Goal: Transaction & Acquisition: Book appointment/travel/reservation

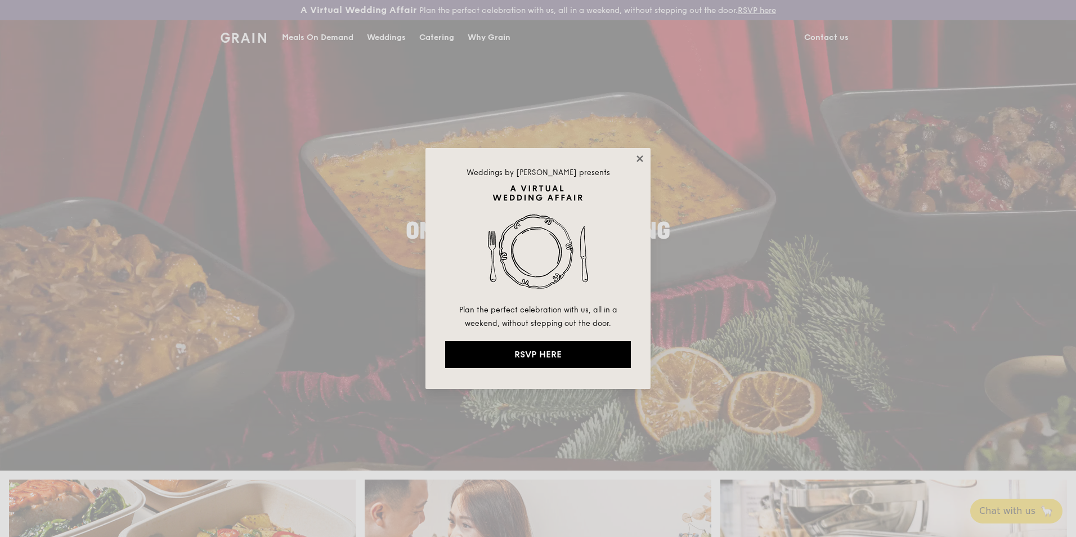
click at [639, 159] on icon at bounding box center [640, 158] width 6 height 6
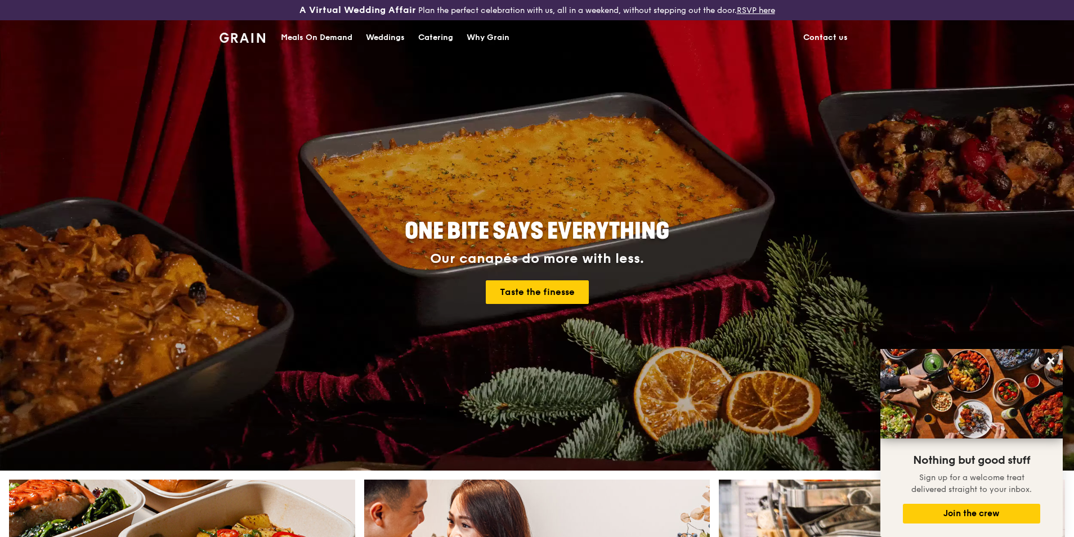
click at [425, 39] on div "Catering" at bounding box center [435, 38] width 35 height 34
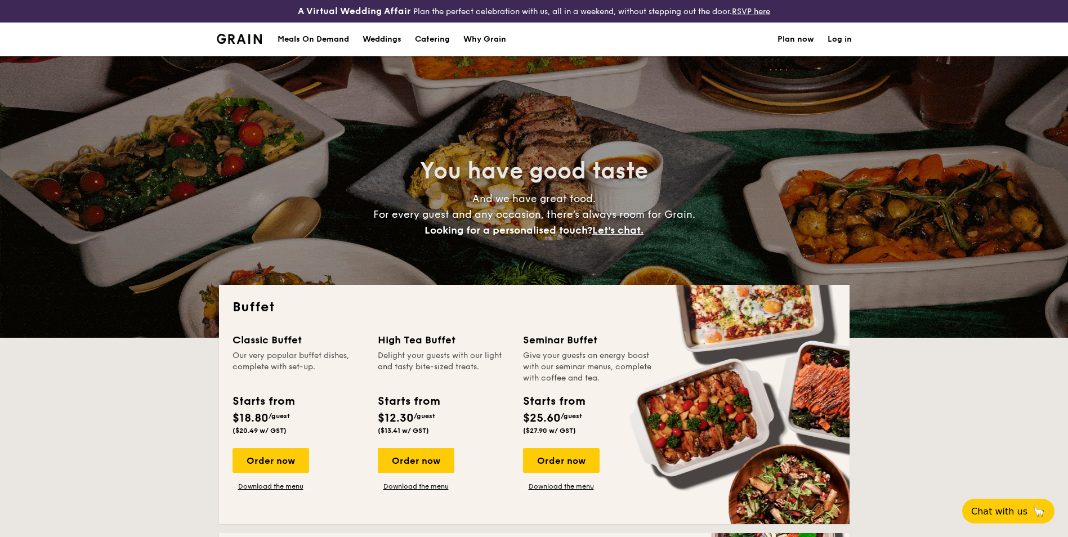
select select
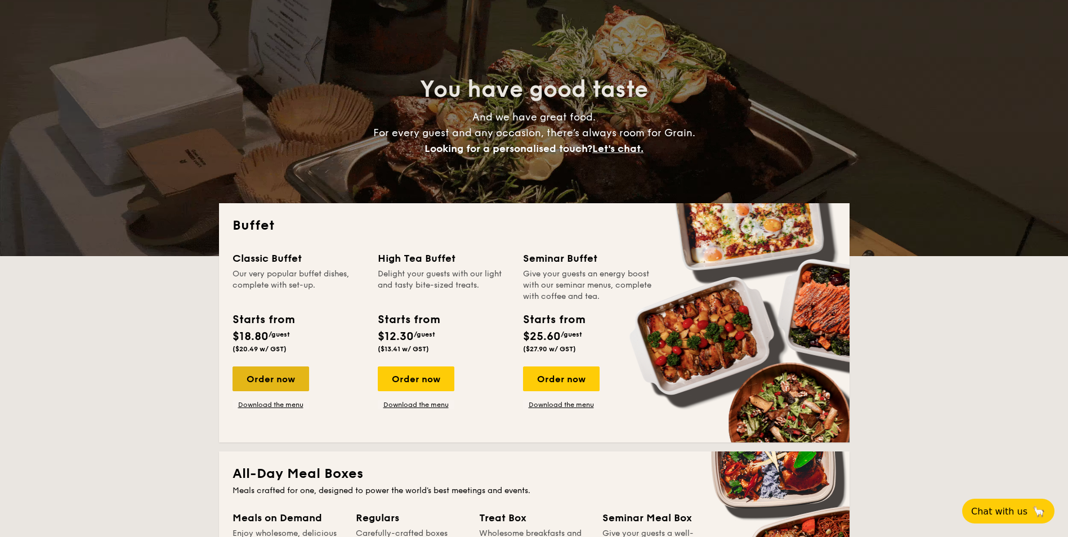
scroll to position [113, 0]
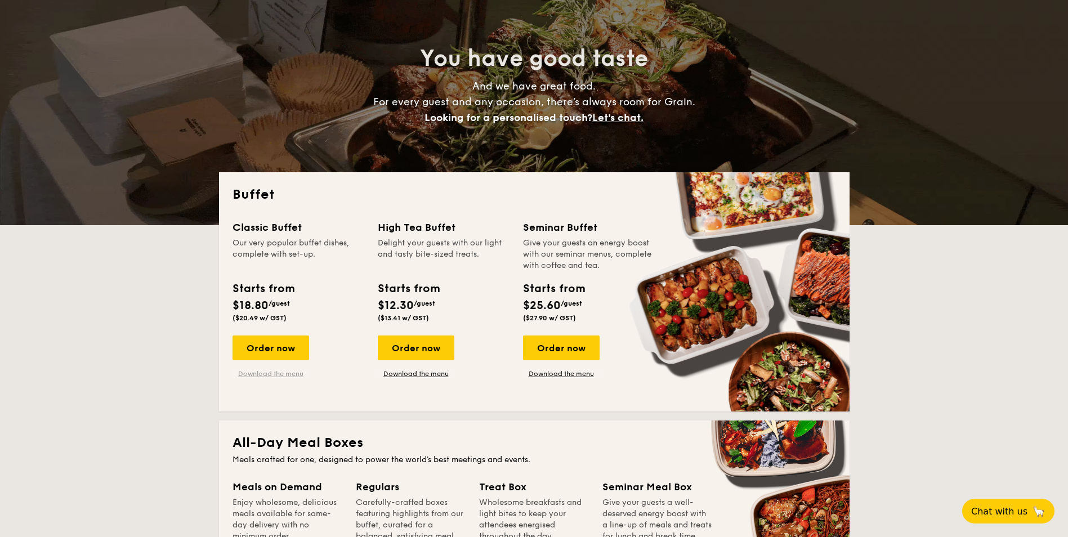
click at [287, 374] on link "Download the menu" at bounding box center [270, 373] width 77 height 9
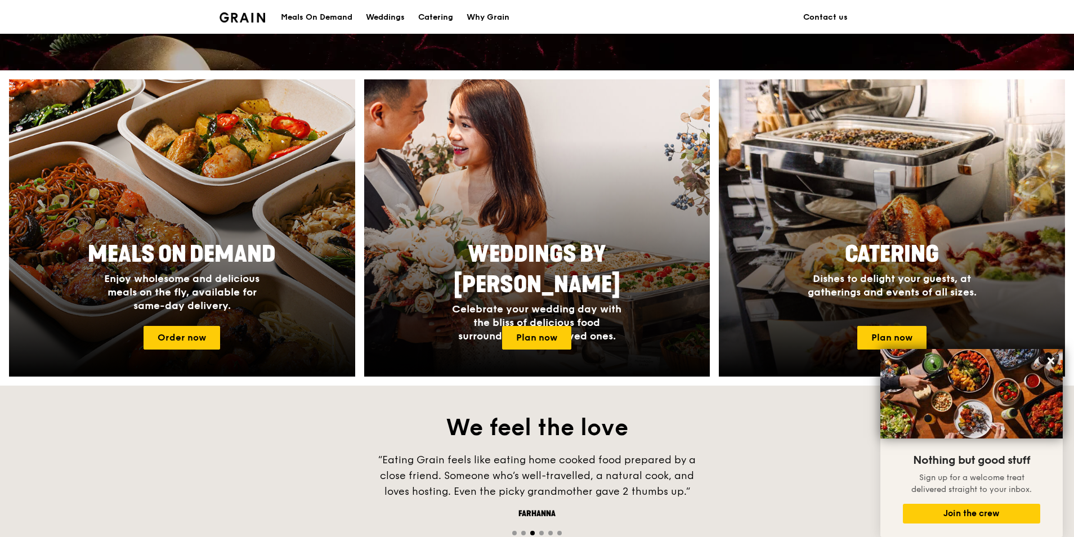
scroll to position [394, 0]
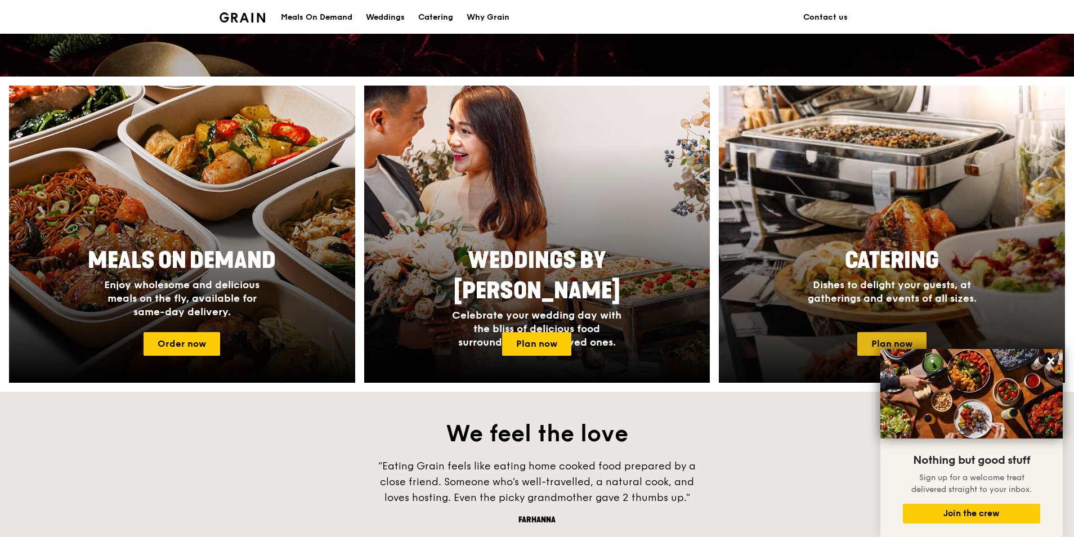
click at [882, 335] on link "Plan now" at bounding box center [891, 344] width 69 height 24
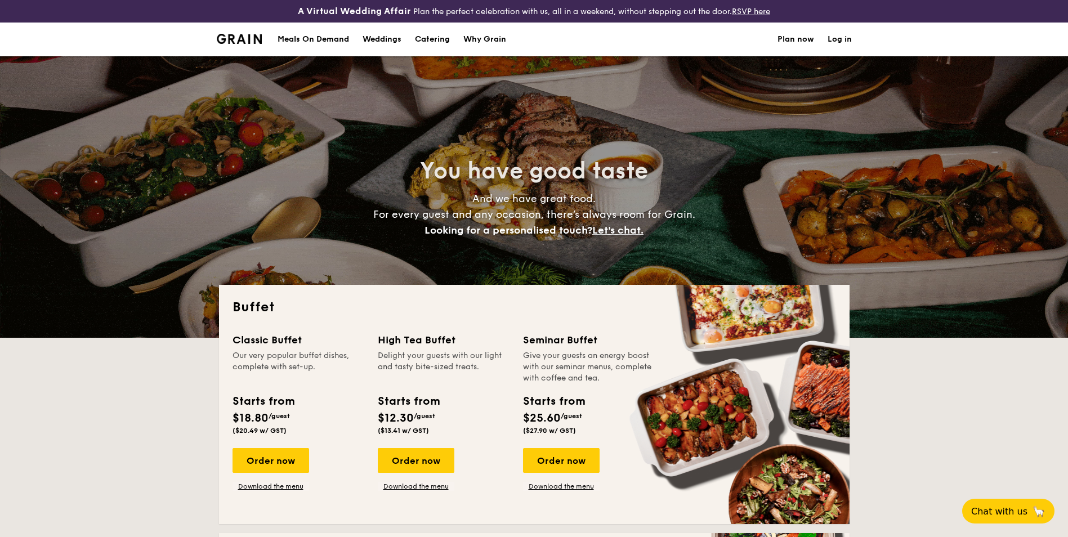
select select
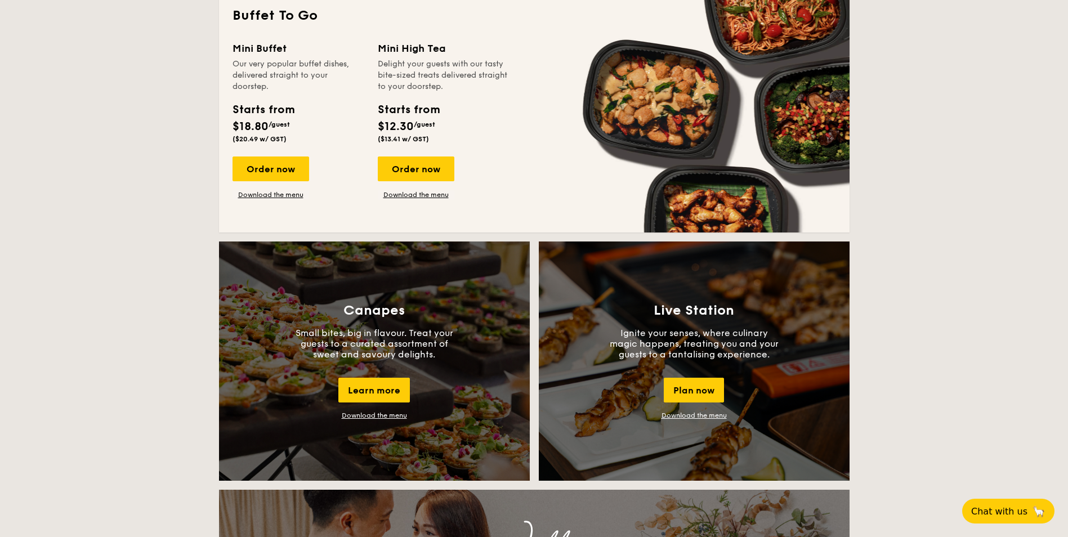
scroll to position [732, 0]
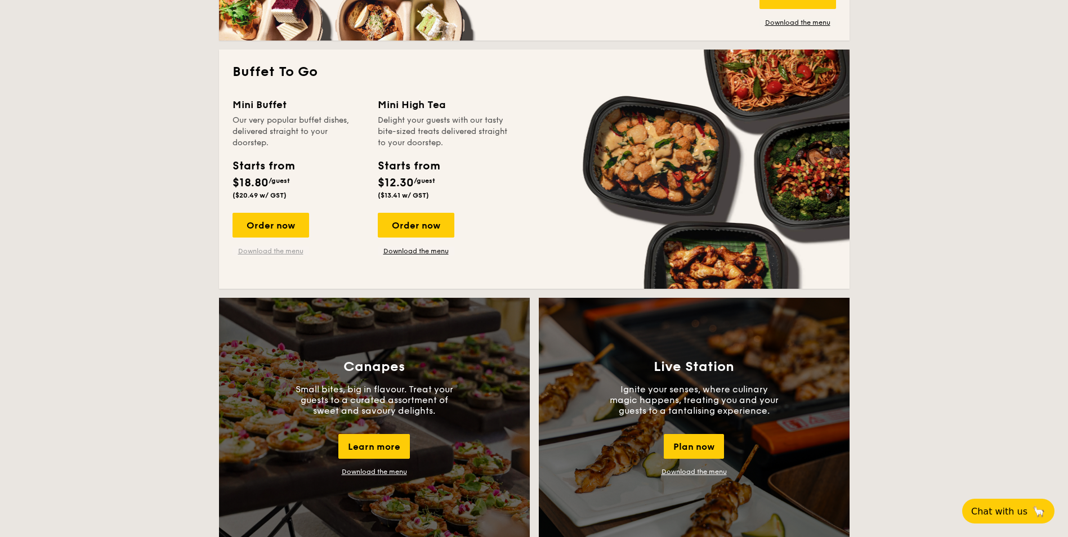
click at [284, 249] on link "Download the menu" at bounding box center [270, 250] width 77 height 9
click at [258, 226] on div "Order now" at bounding box center [270, 225] width 77 height 25
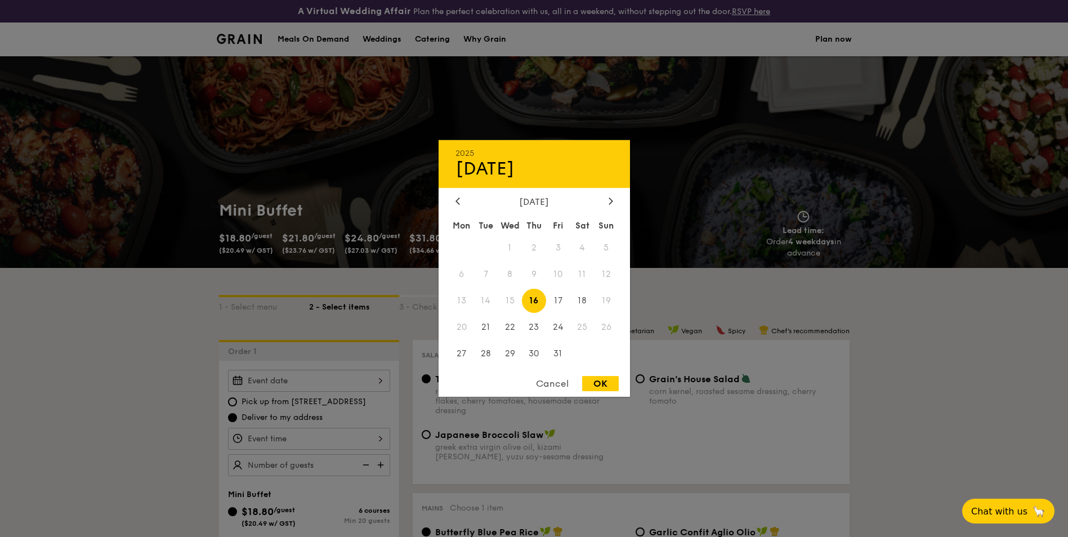
click at [378, 382] on div "2025 Oct 16 October 2025 Mon Tue Wed Thu Fri Sat Sun 1 2 3 4 5 6 7 8 9 10 11 12…" at bounding box center [309, 381] width 162 height 22
click at [581, 298] on span "18" at bounding box center [582, 301] width 24 height 24
click at [606, 383] on div "OK" at bounding box center [600, 383] width 37 height 15
type input "Oct 18, 2025"
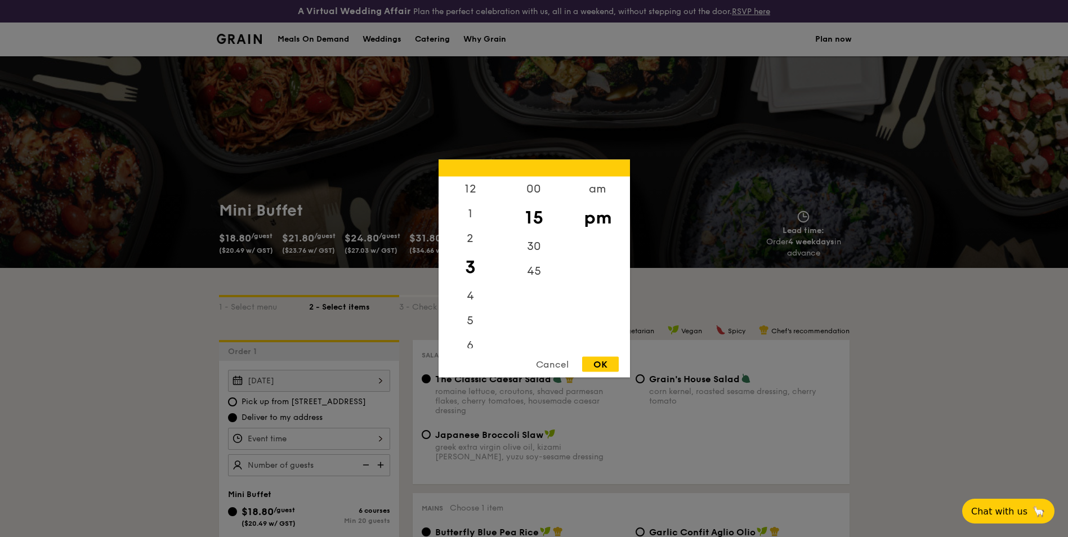
click at [384, 438] on div "12 1 2 3 4 5 6 7 8 9 10 11 00 15 30 45 am pm Cancel OK" at bounding box center [309, 439] width 162 height 22
click at [540, 194] on div "00" at bounding box center [534, 193] width 64 height 33
drag, startPoint x: 540, startPoint y: 194, endPoint x: 552, endPoint y: 221, distance: 30.2
click at [552, 222] on div "00 15 30 45" at bounding box center [534, 263] width 64 height 172
click at [382, 436] on div at bounding box center [534, 268] width 1068 height 537
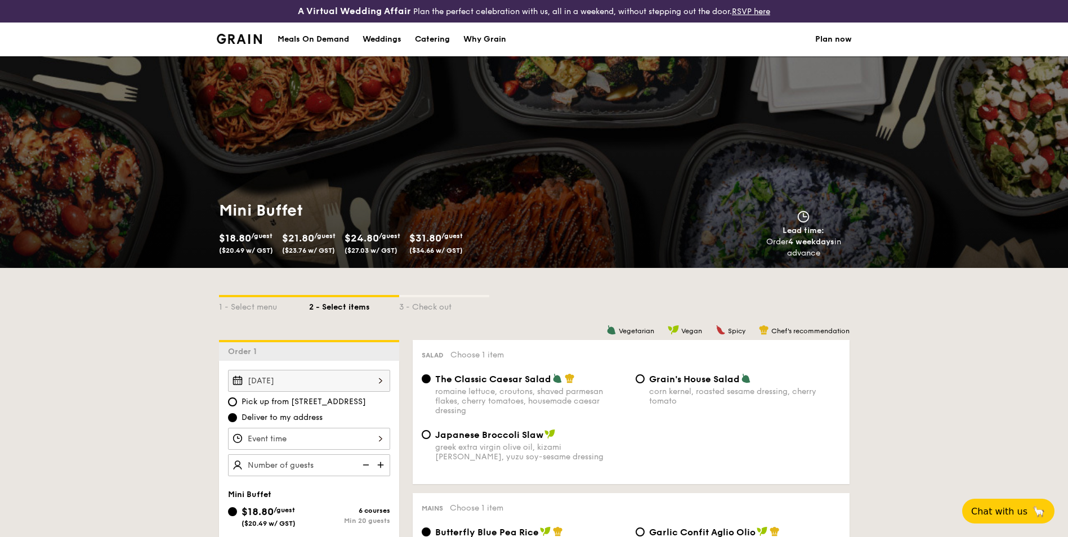
click at [382, 436] on div at bounding box center [309, 439] width 162 height 22
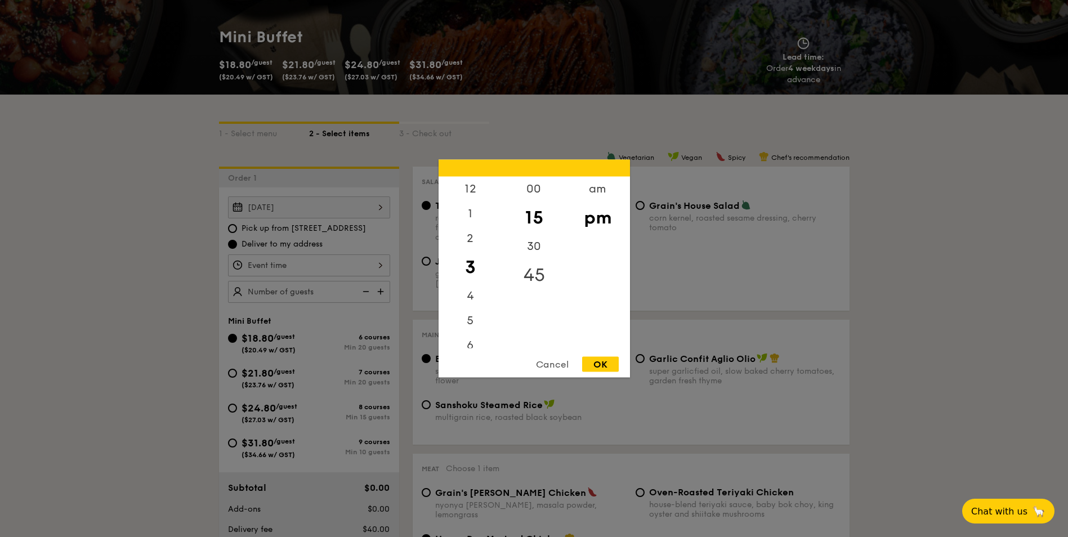
scroll to position [169, 0]
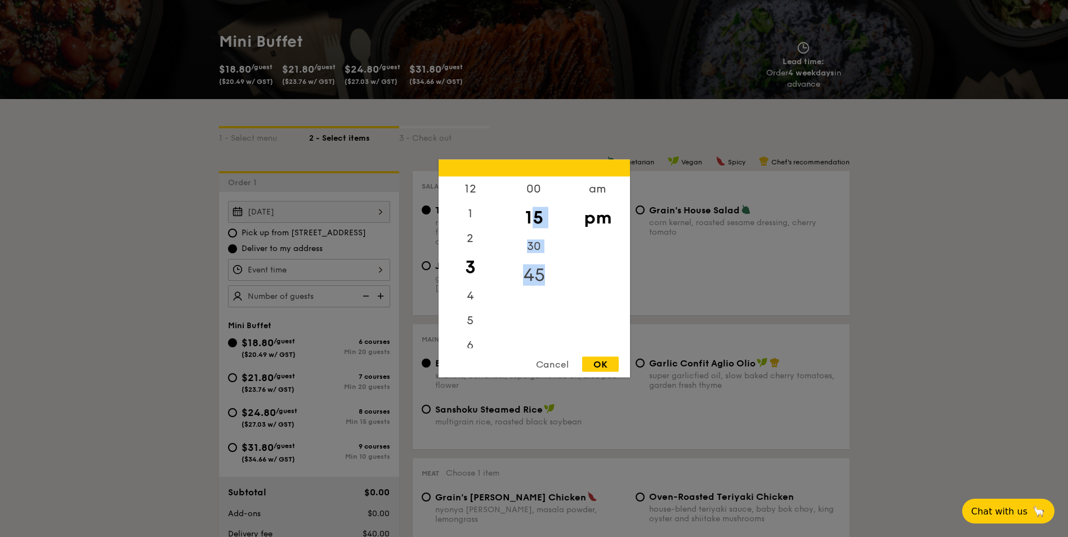
drag, startPoint x: 535, startPoint y: 216, endPoint x: 540, endPoint y: 270, distance: 54.3
click at [540, 270] on div "00 15 30 45" at bounding box center [534, 263] width 64 height 172
click at [539, 192] on div "00" at bounding box center [534, 193] width 64 height 33
click at [468, 267] on div "3" at bounding box center [470, 267] width 64 height 33
click at [540, 193] on div "00" at bounding box center [534, 193] width 64 height 33
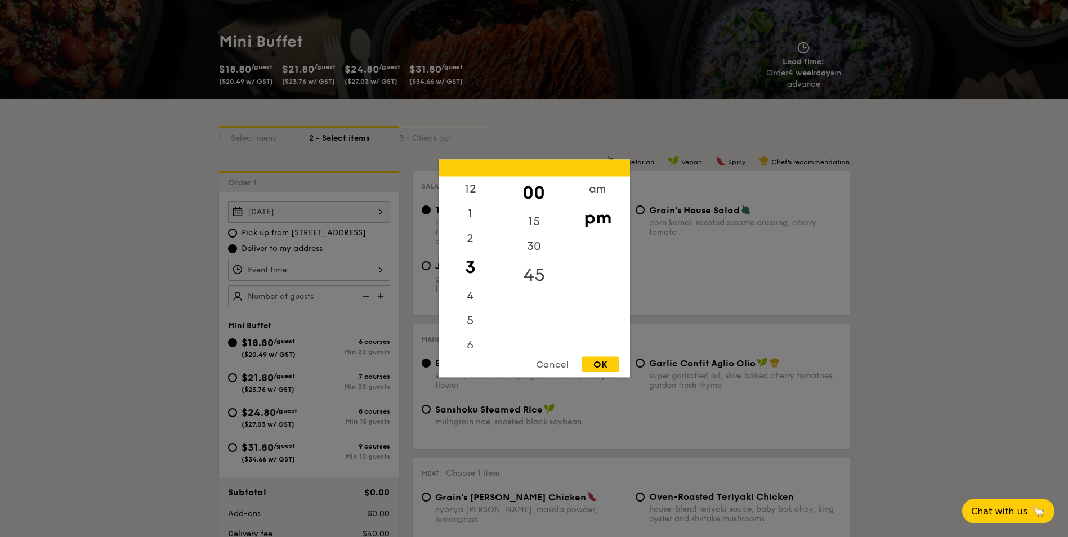
click at [536, 274] on div "45" at bounding box center [534, 275] width 64 height 33
click at [538, 192] on div "00" at bounding box center [534, 193] width 64 height 33
drag, startPoint x: 536, startPoint y: 192, endPoint x: 536, endPoint y: 296, distance: 104.1
click at [536, 296] on div "00 15 30 45" at bounding box center [534, 263] width 64 height 172
click at [541, 190] on div "00" at bounding box center [534, 193] width 64 height 33
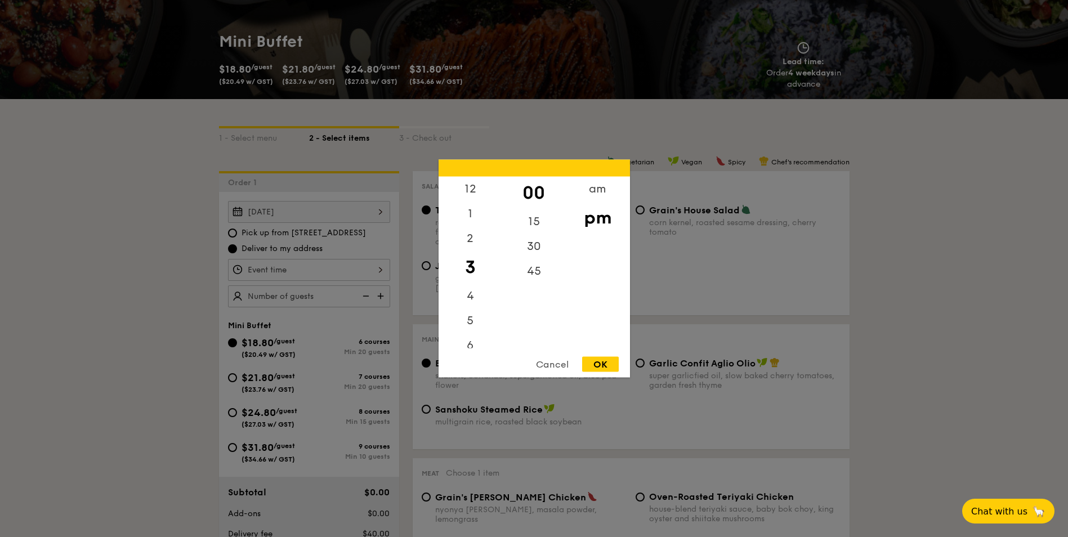
click at [597, 216] on div "pm" at bounding box center [598, 217] width 64 height 33
drag, startPoint x: 597, startPoint y: 216, endPoint x: 602, endPoint y: 253, distance: 36.9
click at [602, 253] on div "am pm" at bounding box center [598, 263] width 64 height 172
drag, startPoint x: 602, startPoint y: 253, endPoint x: 595, endPoint y: 274, distance: 21.7
click at [595, 274] on div "am pm" at bounding box center [598, 263] width 64 height 172
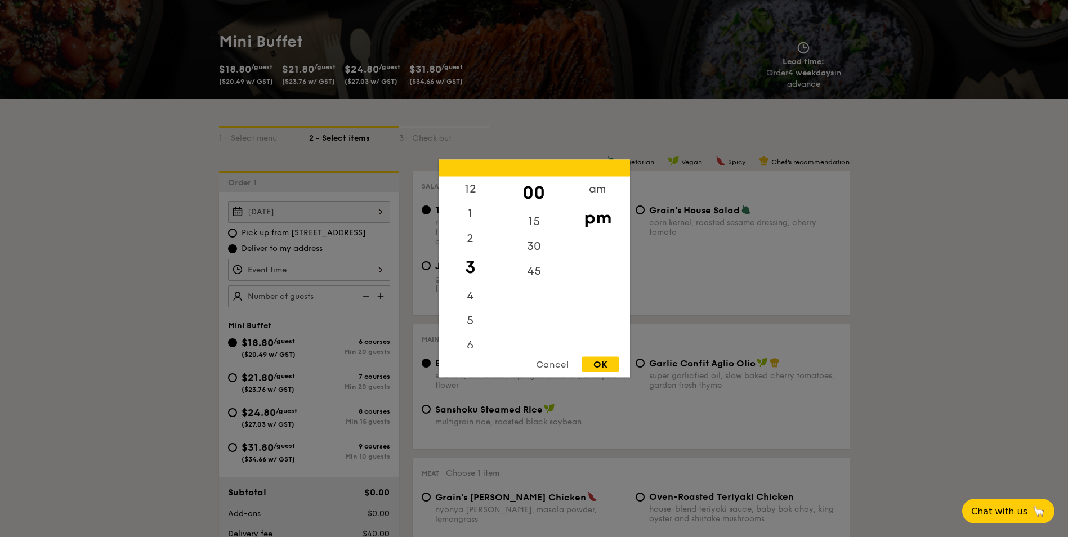
click at [544, 192] on div "00" at bounding box center [534, 193] width 64 height 33
click at [540, 222] on div "15" at bounding box center [534, 225] width 64 height 33
drag, startPoint x: 468, startPoint y: 267, endPoint x: 478, endPoint y: 234, distance: 35.3
click at [478, 234] on div "12 1 2 3 4 5 6 7 8 9 10 11" at bounding box center [470, 263] width 64 height 172
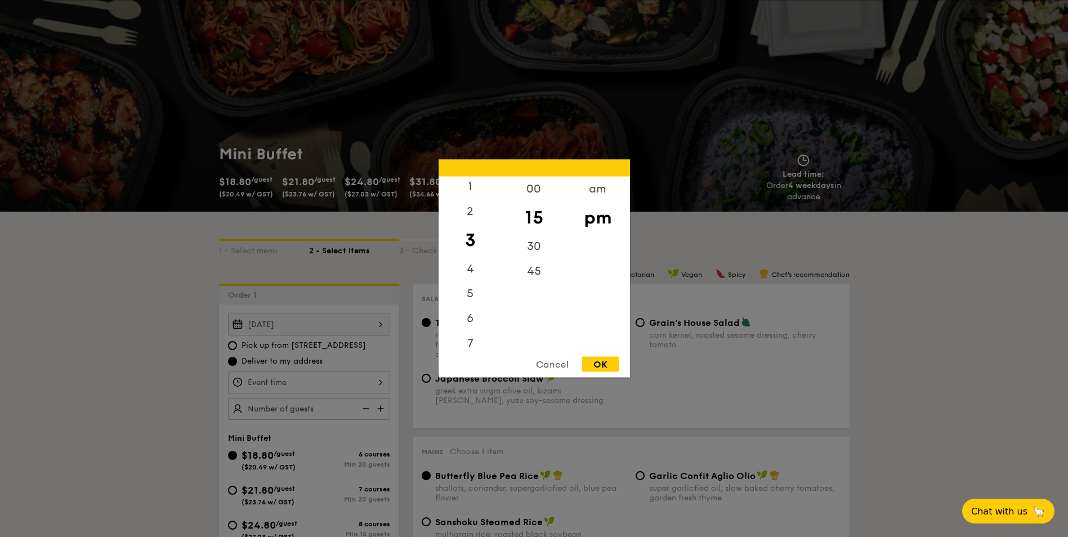
scroll to position [26, 0]
drag, startPoint x: 528, startPoint y: 214, endPoint x: 498, endPoint y: 233, distance: 35.4
click at [502, 233] on div "15" at bounding box center [534, 217] width 64 height 33
drag, startPoint x: 498, startPoint y: 233, endPoint x: 485, endPoint y: 212, distance: 25.3
click at [485, 212] on div "12 1 2 3 4 5 6 7 8 9 10 11" at bounding box center [470, 263] width 64 height 172
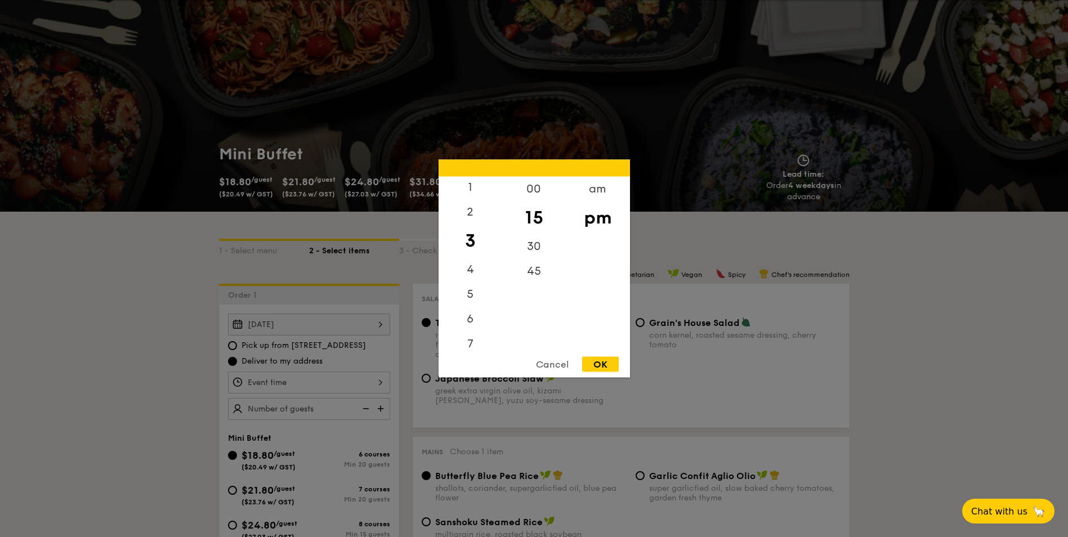
click at [602, 364] on div "OK" at bounding box center [600, 364] width 37 height 15
type input "3:15PM"
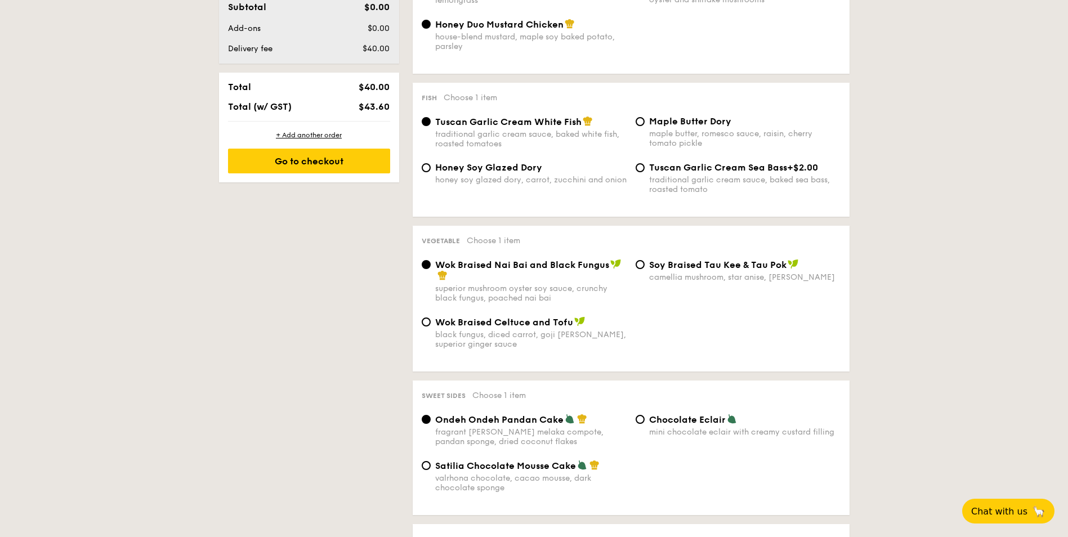
scroll to position [732, 0]
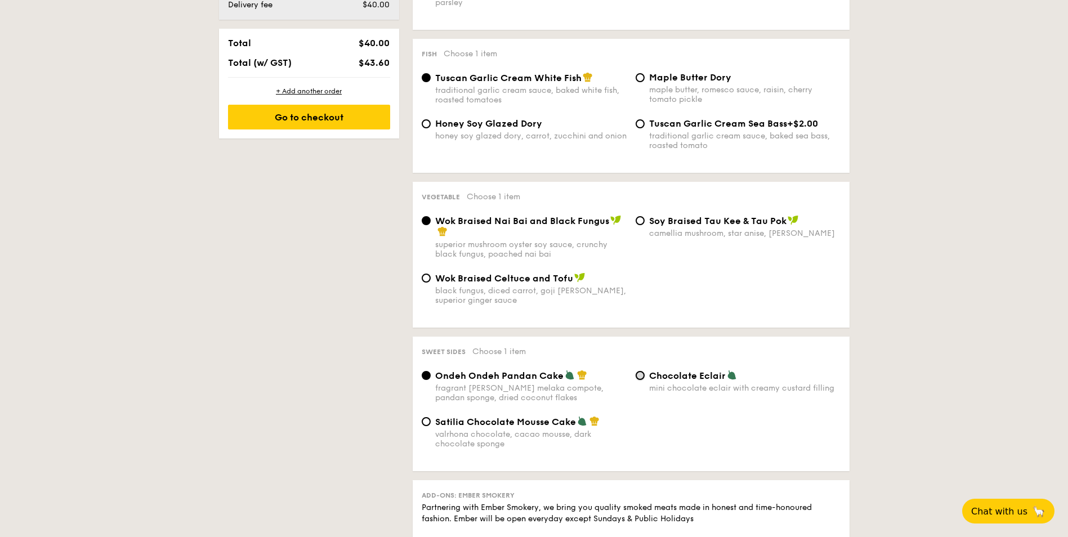
click at [639, 372] on input "Chocolate Eclair mini chocolate eclair with creamy custard filling" at bounding box center [639, 375] width 9 height 9
radio input "true"
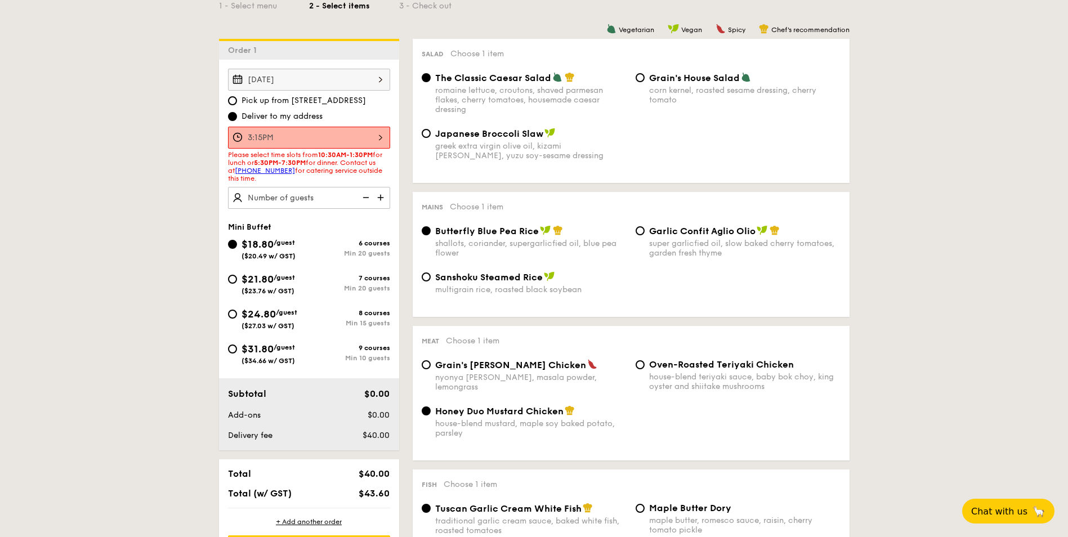
scroll to position [281, 0]
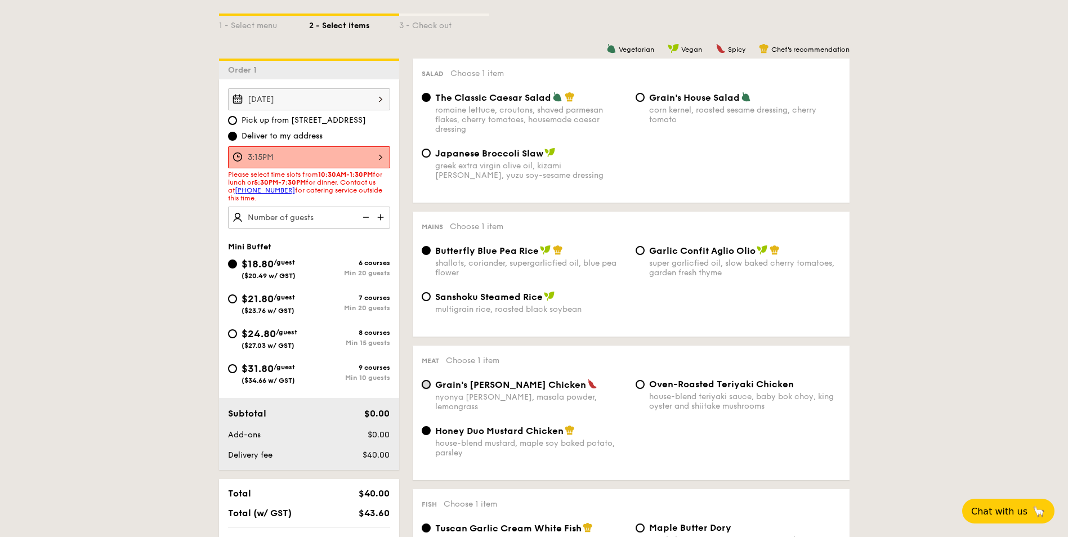
click at [425, 386] on input "Grain's Curry Chicken nyonya curry, masala powder, lemongrass" at bounding box center [426, 384] width 9 height 9
radio input "true"
click at [234, 301] on input "$21.80 /guest ($23.76 w/ GST) 7 courses Min 20 guests" at bounding box center [232, 298] width 9 height 9
radio input "true"
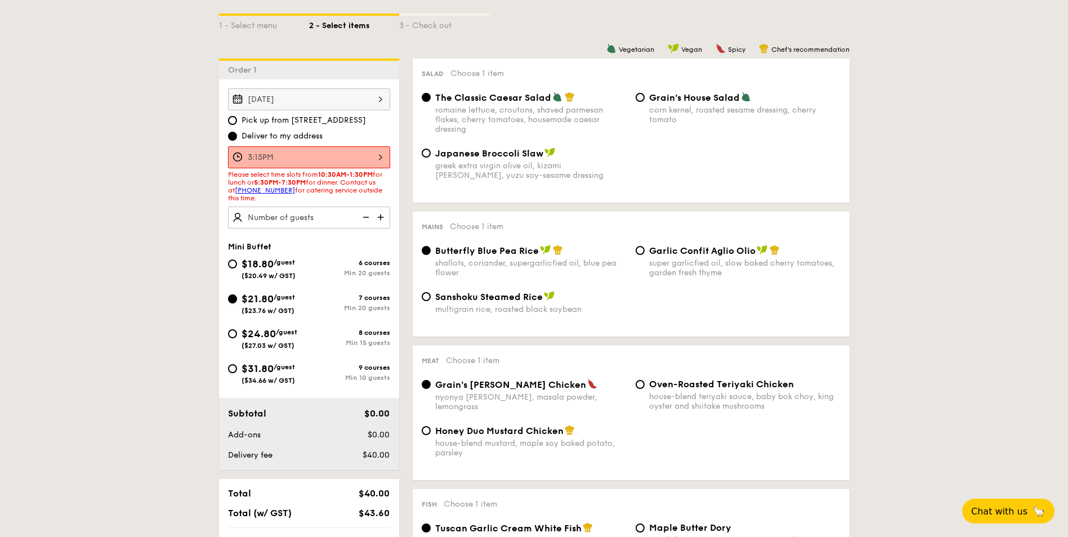
radio input "true"
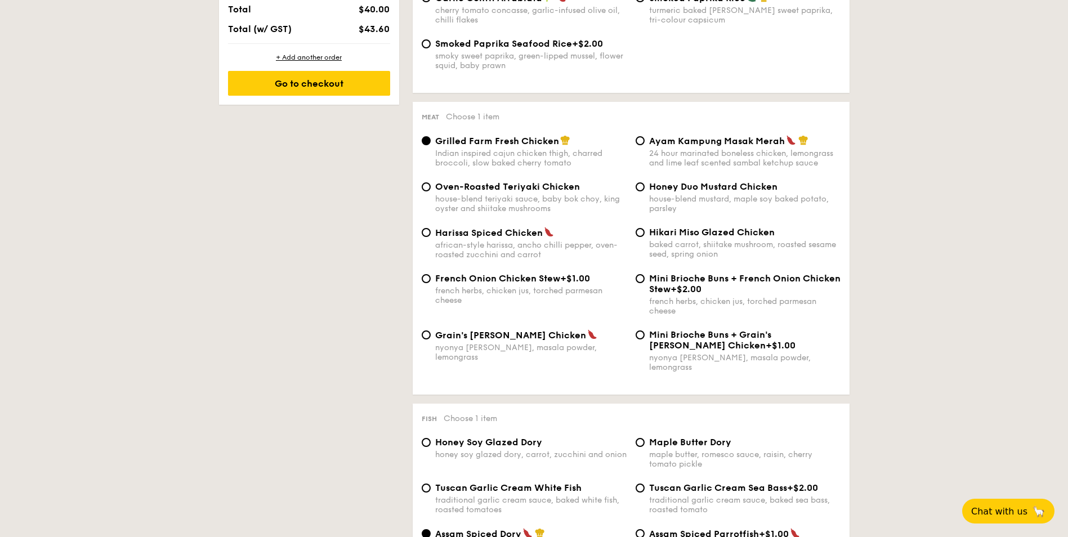
scroll to position [788, 0]
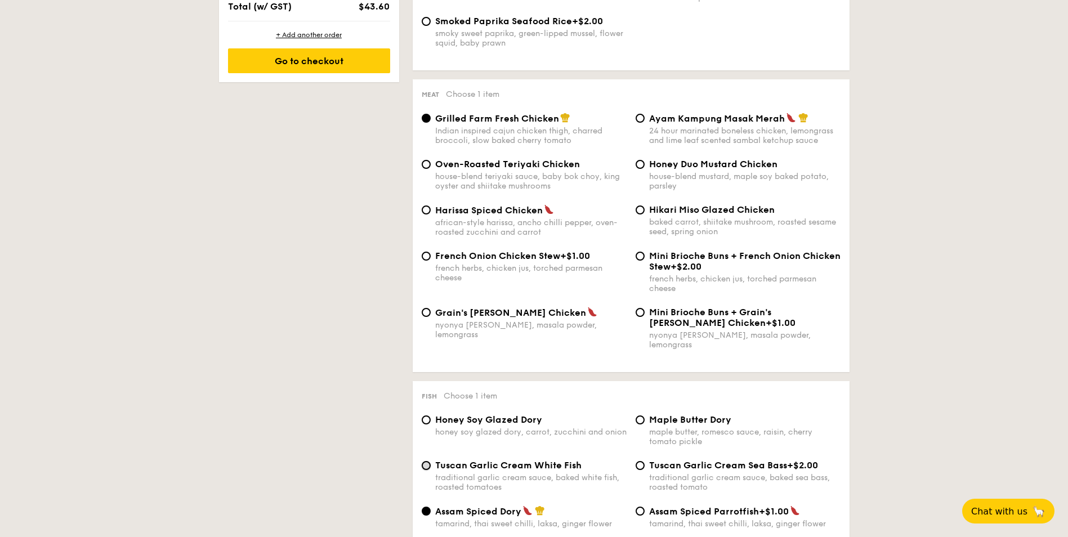
click at [428, 461] on input "Tuscan Garlic Cream White Fish traditional garlic cream sauce, baked white fish…" at bounding box center [426, 465] width 9 height 9
radio input "true"
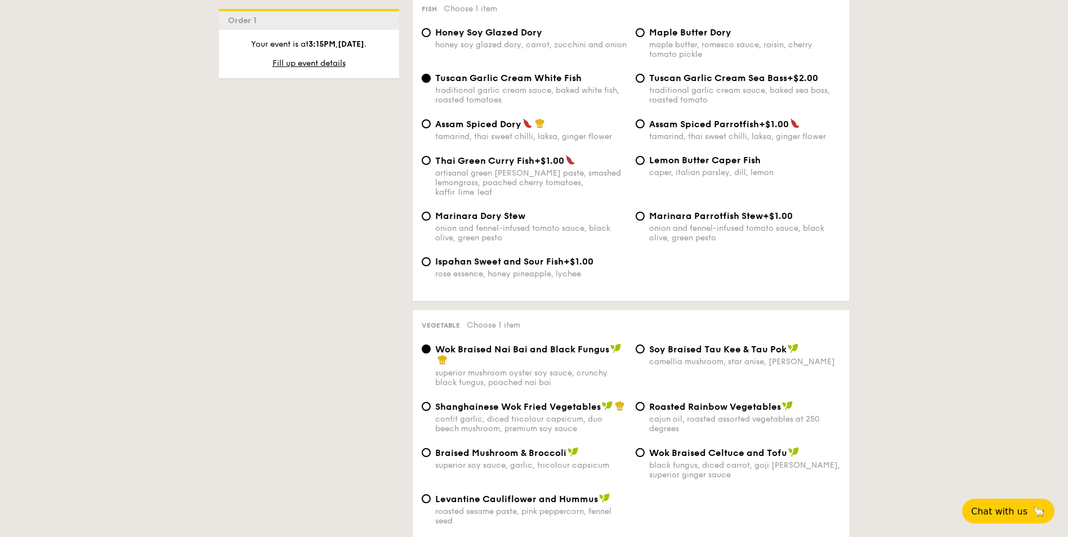
scroll to position [1182, 0]
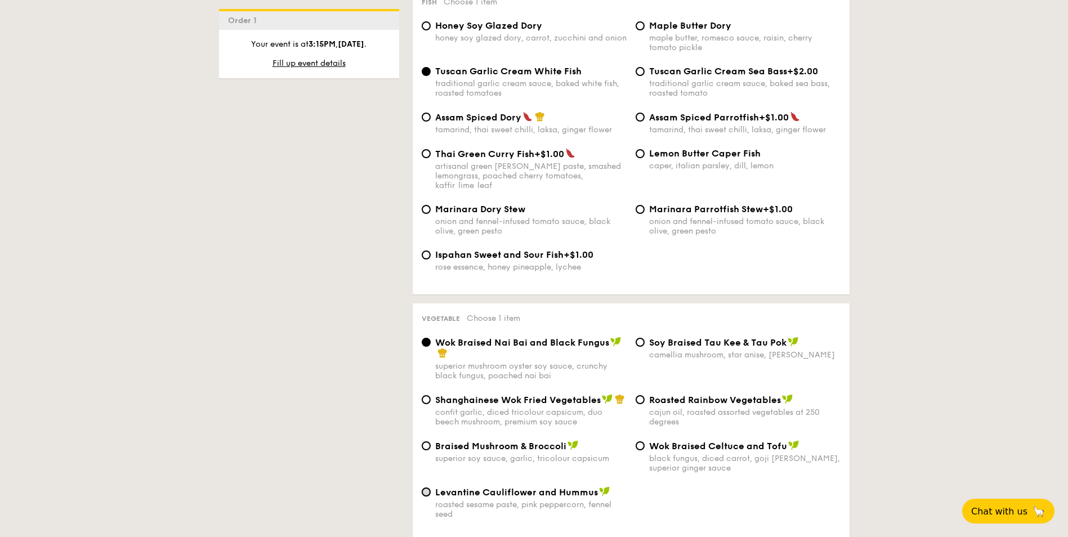
click at [429, 487] on input "Levantine Cauliflower and Hummus roasted sesame paste, pink peppercorn, fennel …" at bounding box center [426, 491] width 9 height 9
radio input "true"
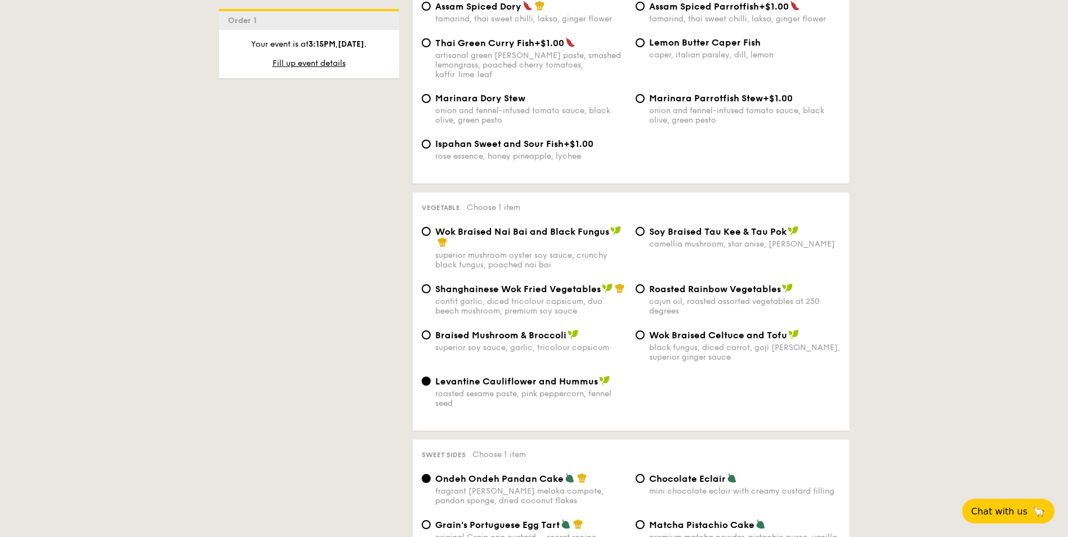
scroll to position [1294, 0]
click at [637, 472] on input "Chocolate Eclair mini chocolate eclair with creamy custard filling" at bounding box center [639, 476] width 9 height 9
radio input "true"
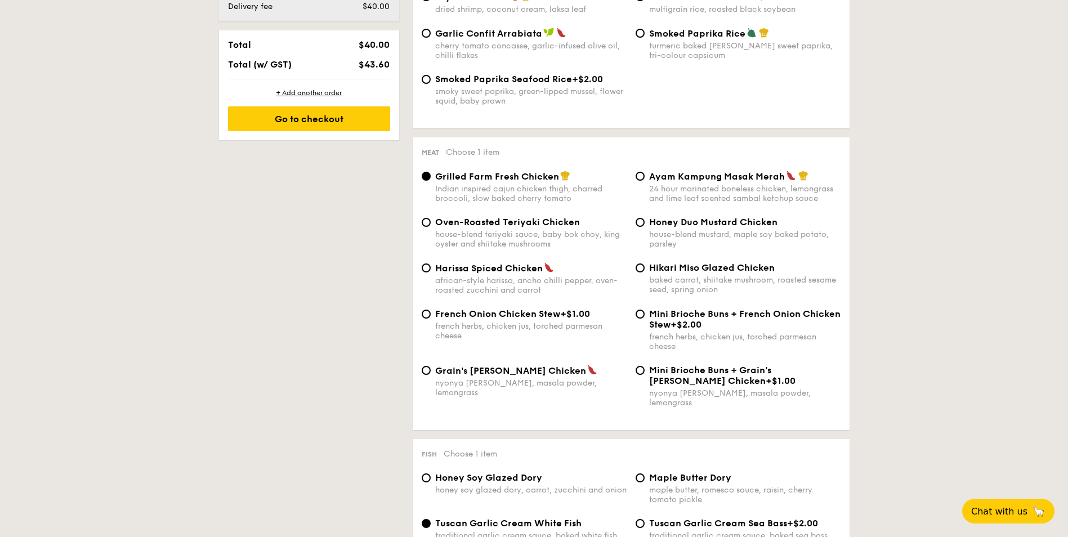
scroll to position [675, 0]
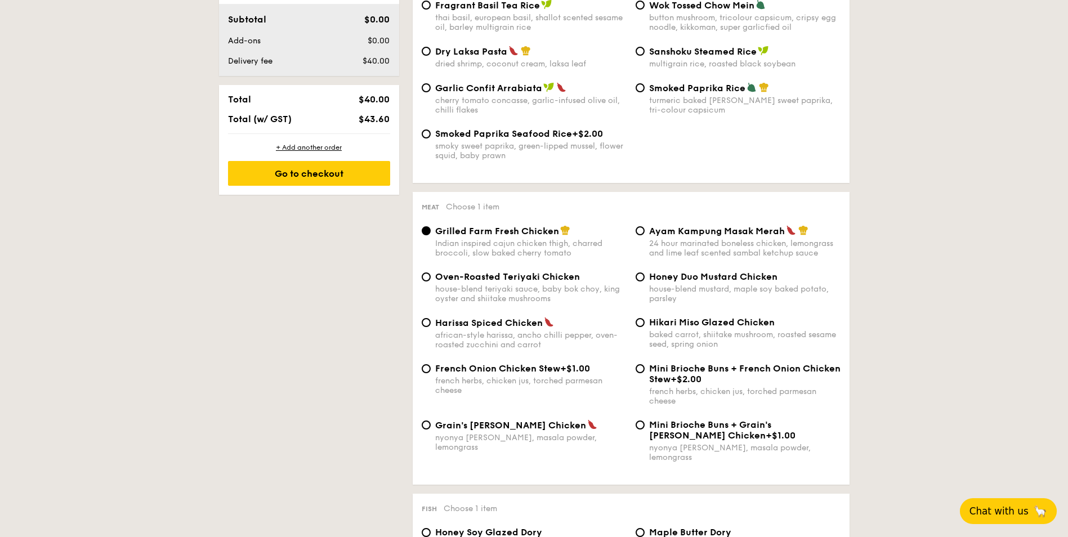
click at [1007, 505] on span "Chat with us" at bounding box center [998, 510] width 59 height 11
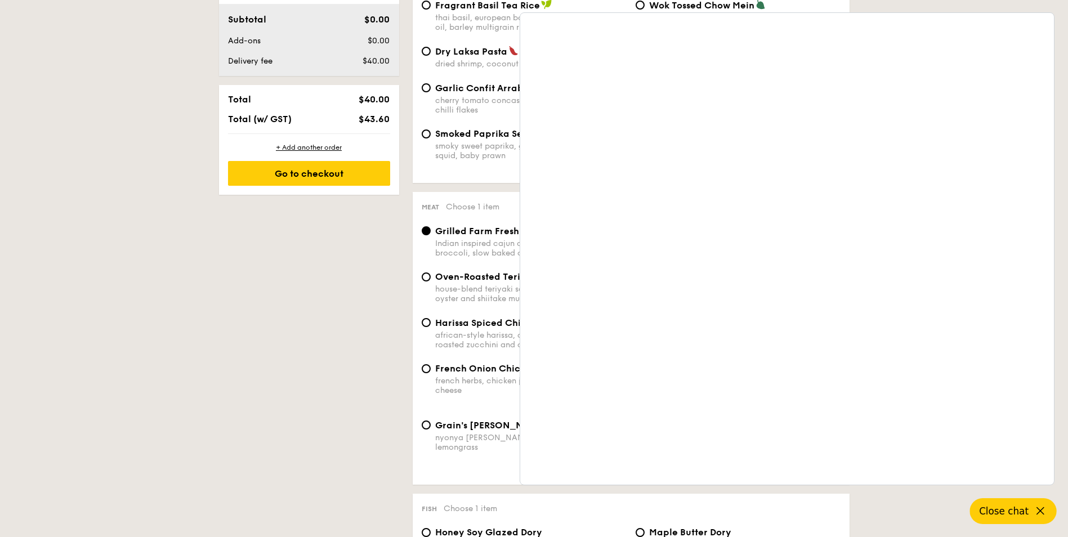
click at [1035, 512] on icon at bounding box center [1040, 511] width 14 height 14
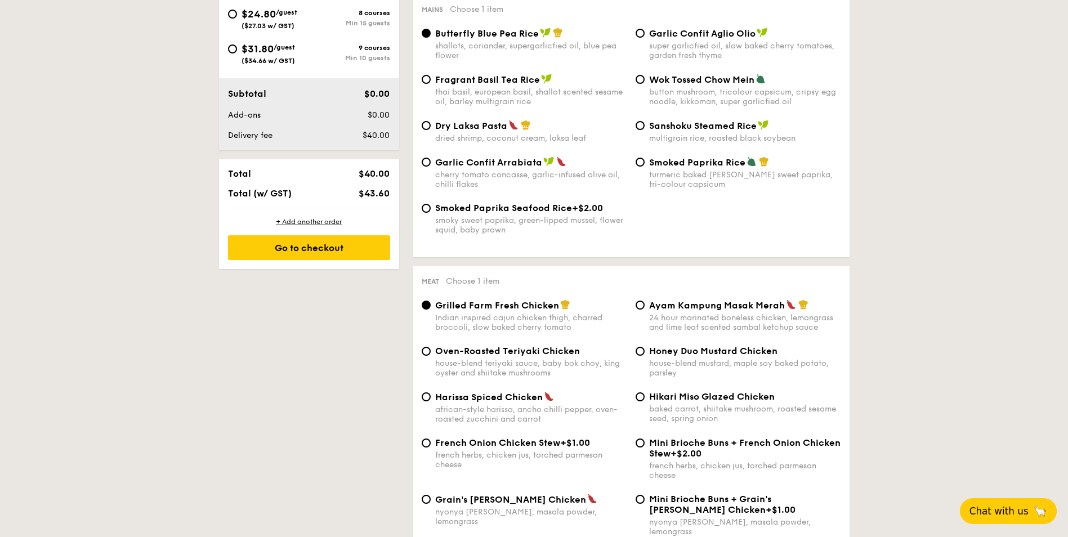
scroll to position [563, 0]
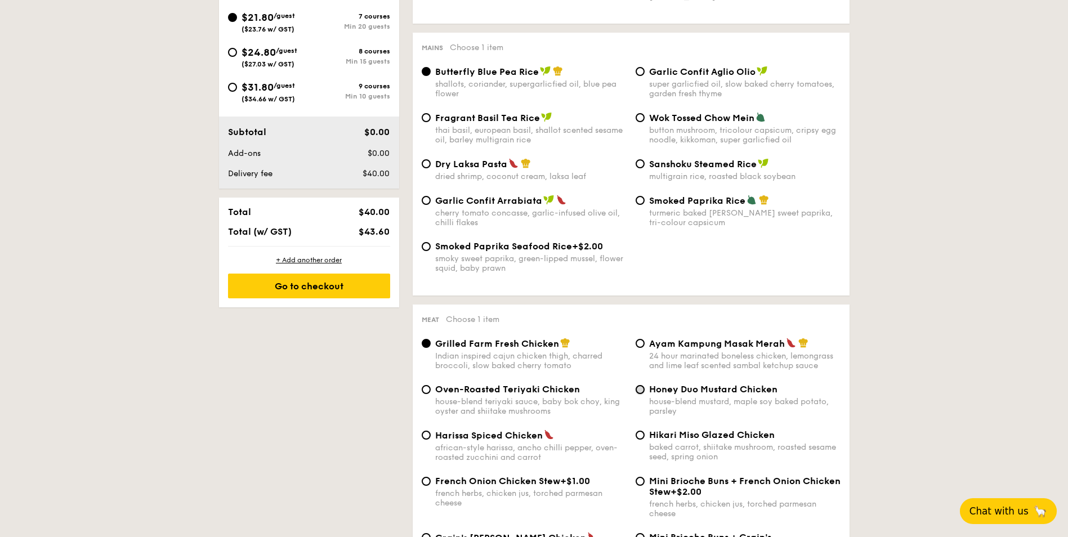
click at [642, 390] on input "Honey Duo Mustard Chicken house-blend mustard, maple soy baked potato, parsley" at bounding box center [639, 389] width 9 height 9
radio input "true"
click at [639, 74] on input "Garlic Confit Aglio Olio super garlicfied oil, slow baked cherry tomatoes, gard…" at bounding box center [639, 71] width 9 height 9
radio input "true"
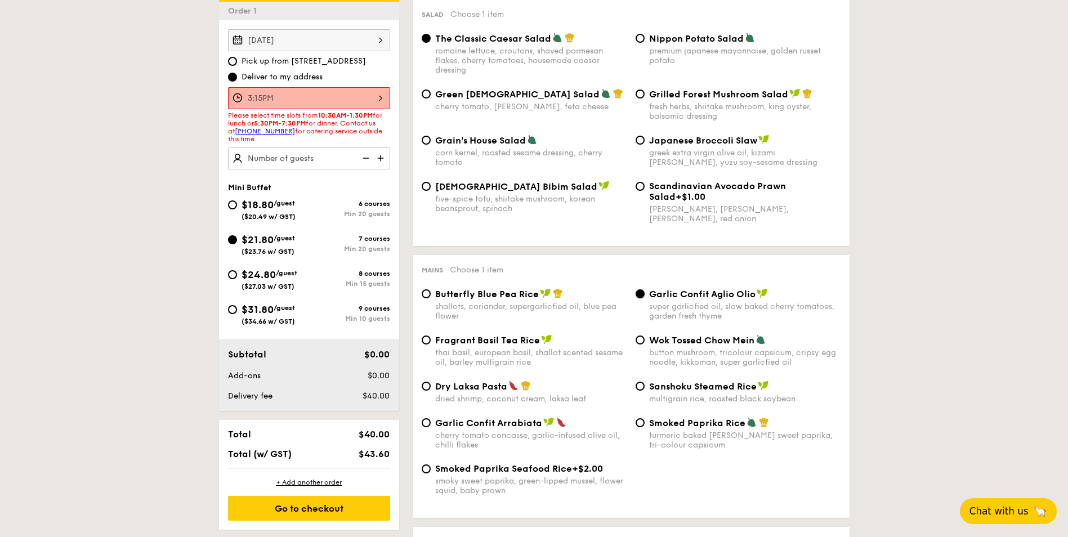
scroll to position [338, 0]
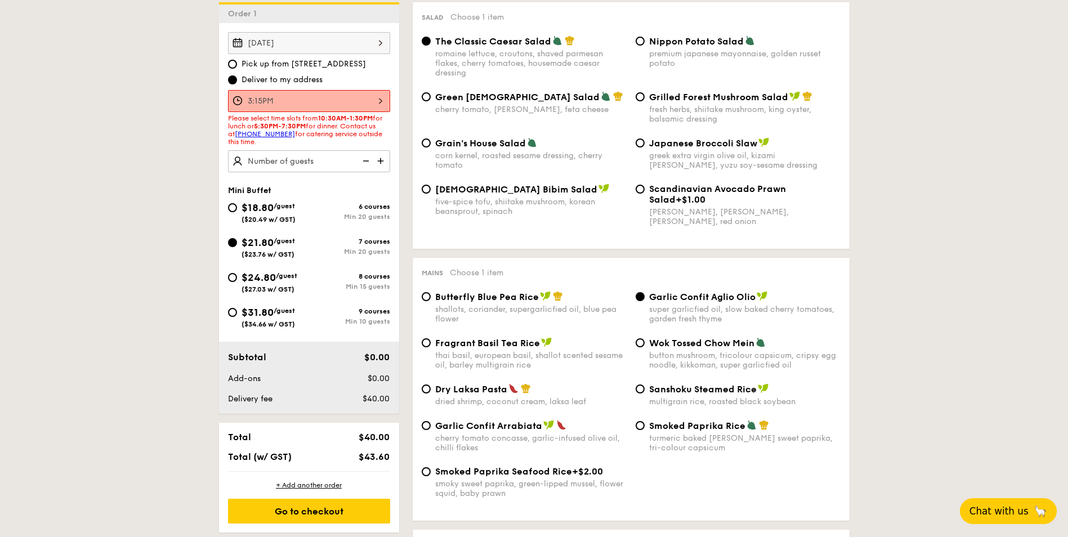
click at [268, 282] on span "$24.80" at bounding box center [258, 277] width 34 height 12
click at [237, 282] on input "$24.80 /guest ($27.03 w/ GST) 8 courses Min 15 guests" at bounding box center [232, 277] width 9 height 9
radio input "true"
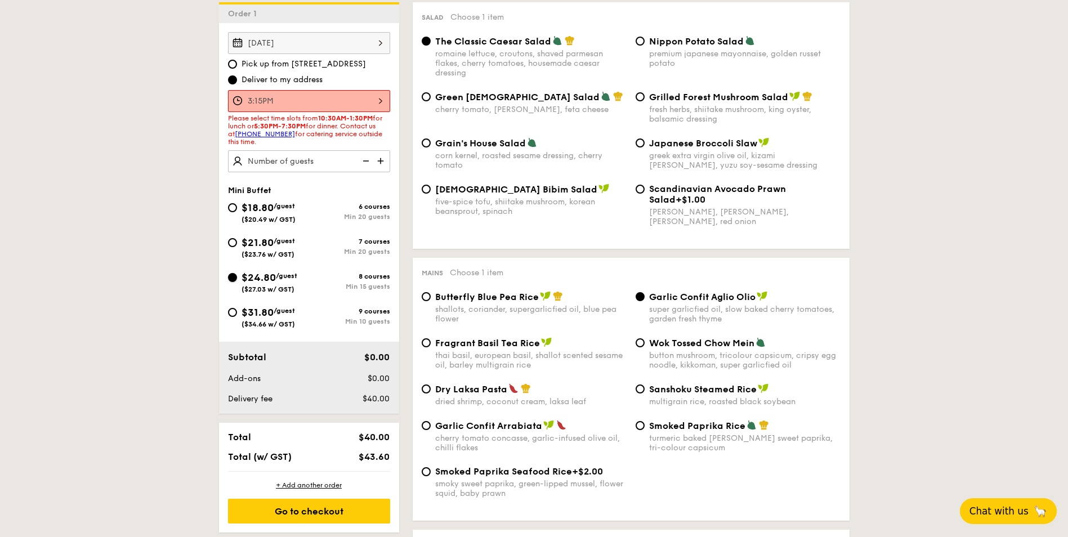
radio input "false"
radio input "true"
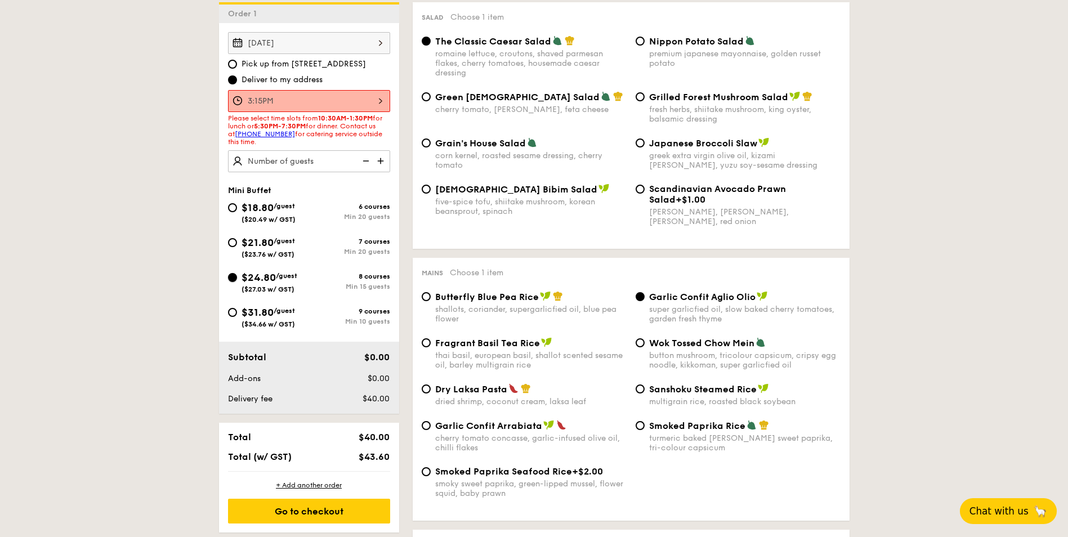
radio input "true"
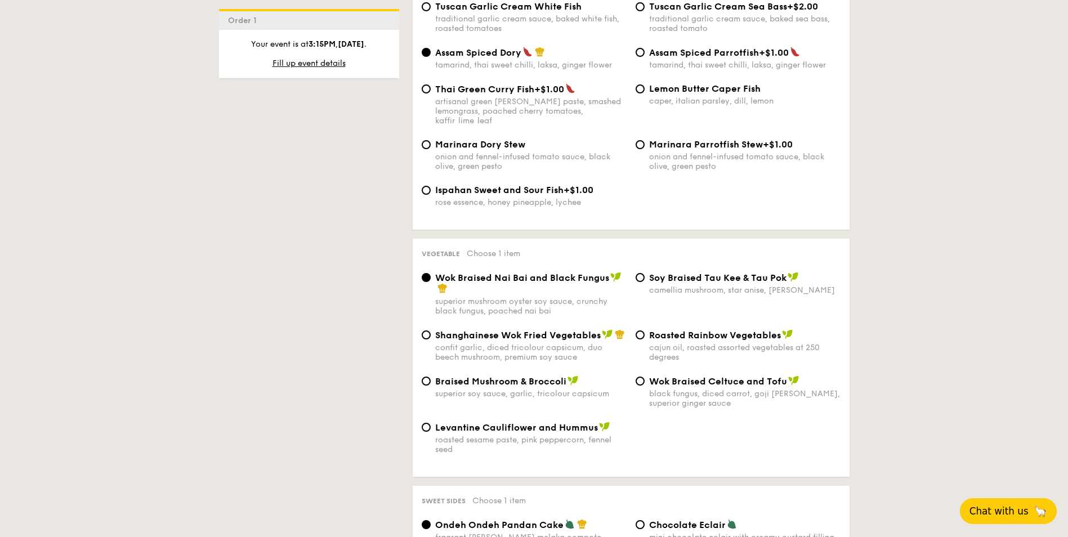
scroll to position [1294, 0]
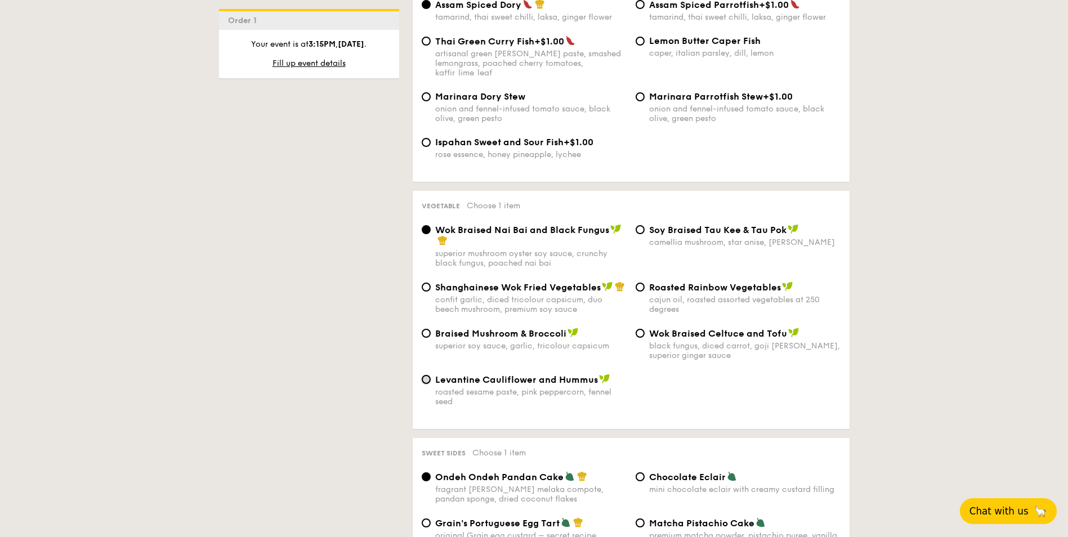
click at [425, 375] on input "Levantine Cauliflower and Hummus roasted sesame paste, pink peppercorn, fennel …" at bounding box center [426, 379] width 9 height 9
radio input "true"
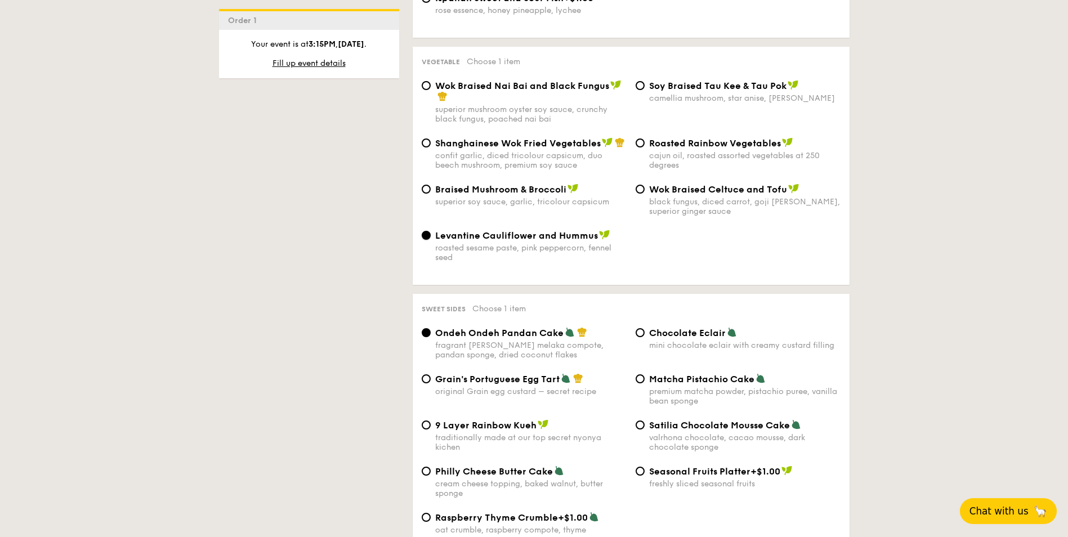
scroll to position [1463, 0]
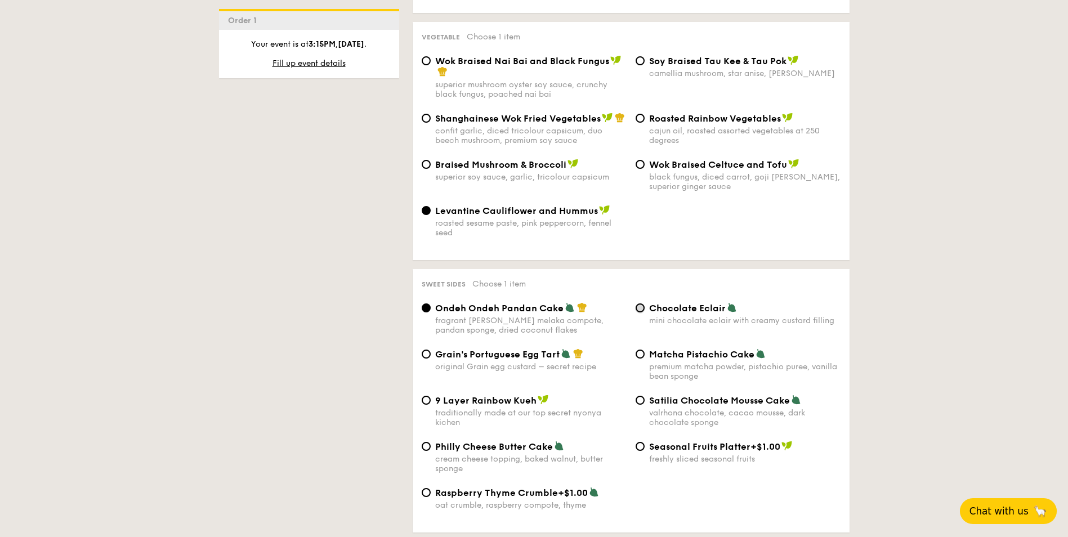
click at [641, 303] on input "Chocolate Eclair mini chocolate eclair with creamy custard filling" at bounding box center [639, 307] width 9 height 9
radio input "true"
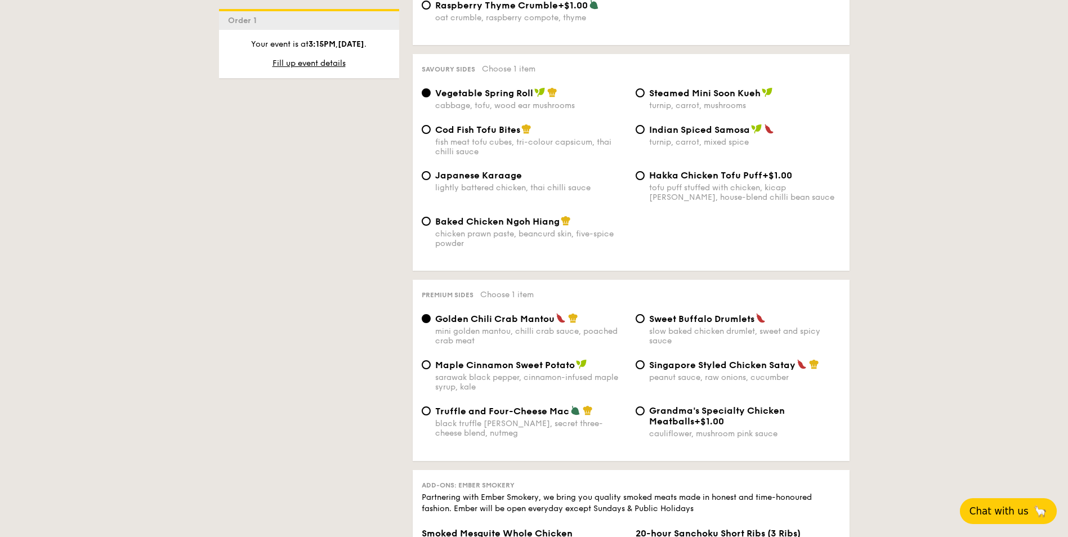
scroll to position [1970, 0]
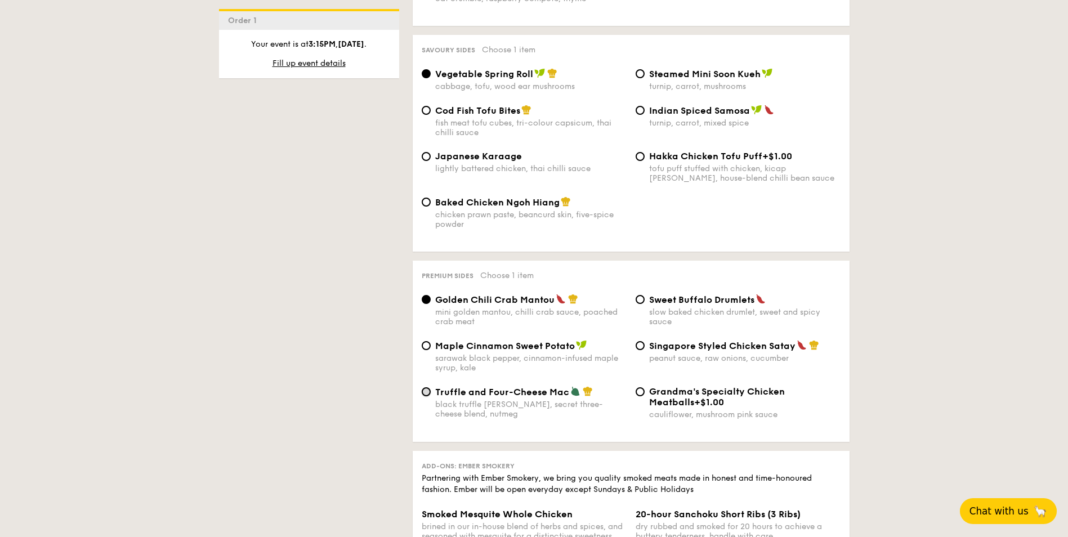
click at [423, 387] on input "Truffle and Four-Cheese Mac black truffle pate, brie, secret three-cheese blend…" at bounding box center [426, 391] width 9 height 9
radio input "true"
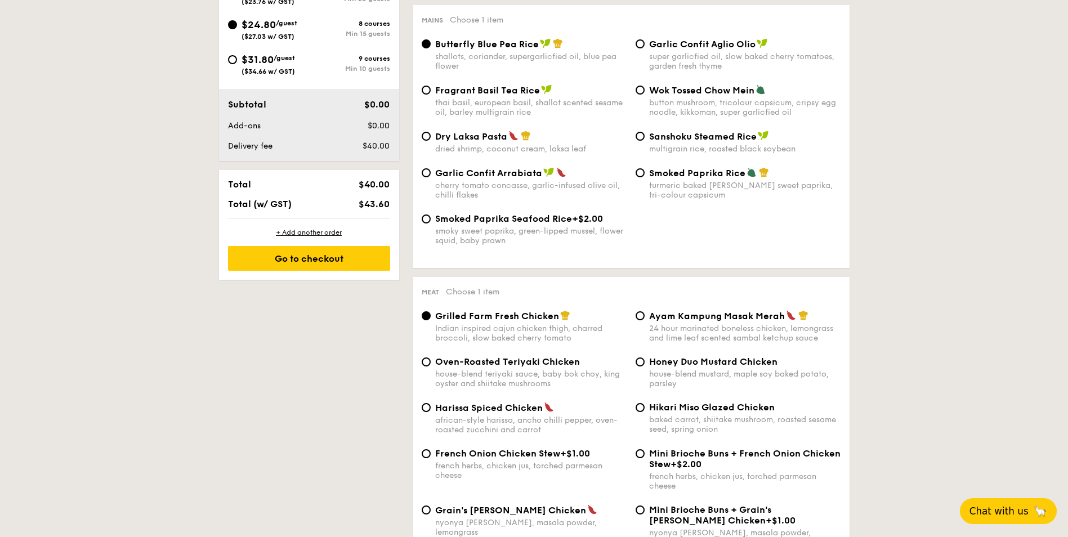
scroll to position [619, 0]
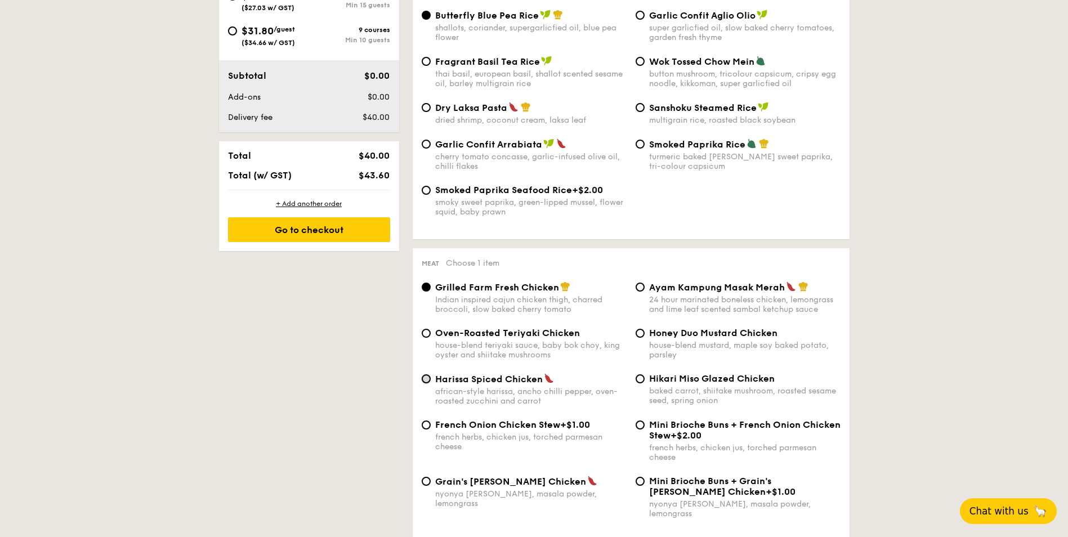
click at [424, 377] on input "Harissa Spiced Chicken african-style harissa, ancho chilli pepper, oven-roasted…" at bounding box center [426, 378] width 9 height 9
radio input "true"
click at [426, 483] on input "Grain's Curry Chicken nyonya curry, masala powder, lemongrass" at bounding box center [426, 481] width 9 height 9
radio input "true"
click at [426, 485] on input "Grain's Curry Chicken nyonya curry, masala powder, lemongrass" at bounding box center [426, 481] width 9 height 9
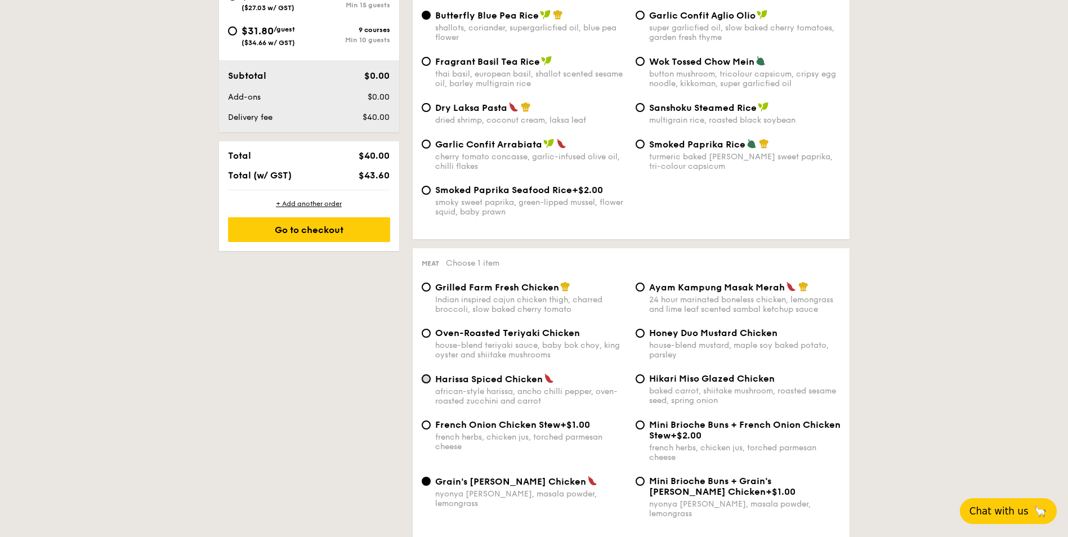
click at [425, 383] on input "Harissa Spiced Chicken african-style harissa, ancho chilli pepper, oven-roasted…" at bounding box center [426, 378] width 9 height 9
radio input "true"
click at [426, 484] on input "Grain's Curry Chicken nyonya curry, masala powder, lemongrass" at bounding box center [426, 481] width 9 height 9
radio input "true"
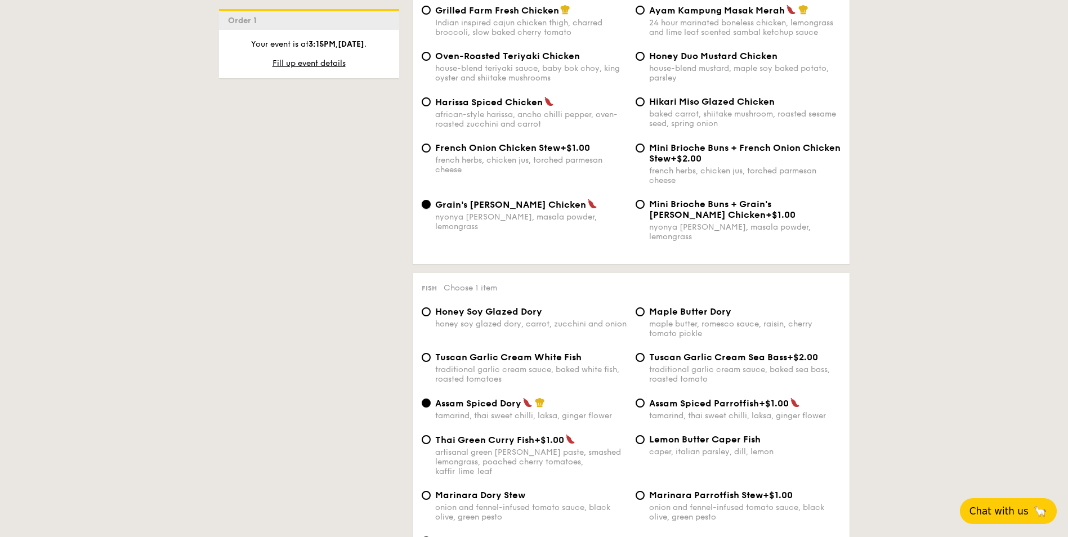
scroll to position [900, 0]
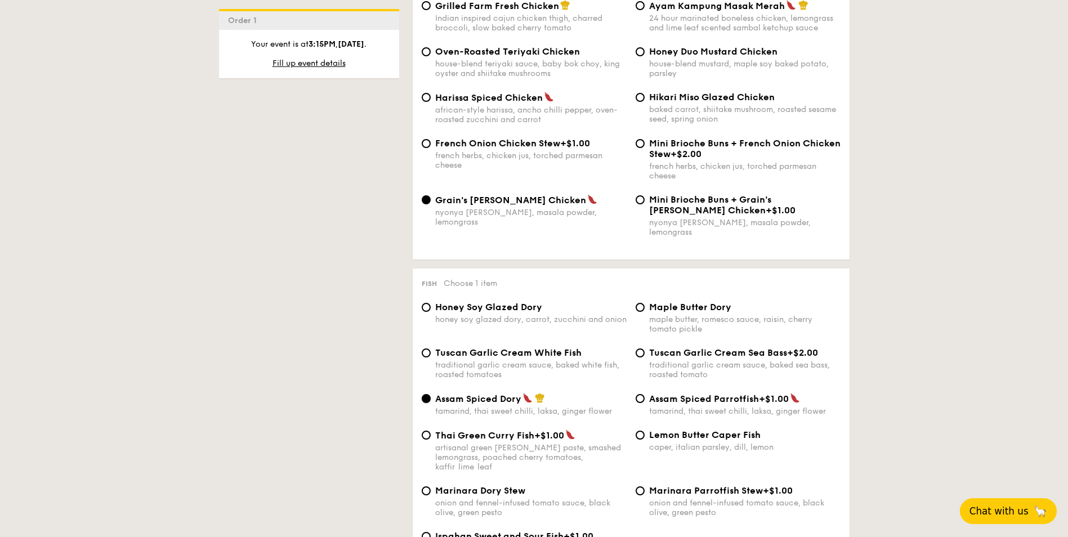
click at [429, 394] on input "Assam Spiced Dory tamarind, thai sweet chilli, laksa, ginger flower" at bounding box center [426, 398] width 9 height 9
click at [425, 348] on input "Tuscan Garlic Cream White Fish traditional garlic cream sauce, baked white fish…" at bounding box center [426, 352] width 9 height 9
radio input "true"
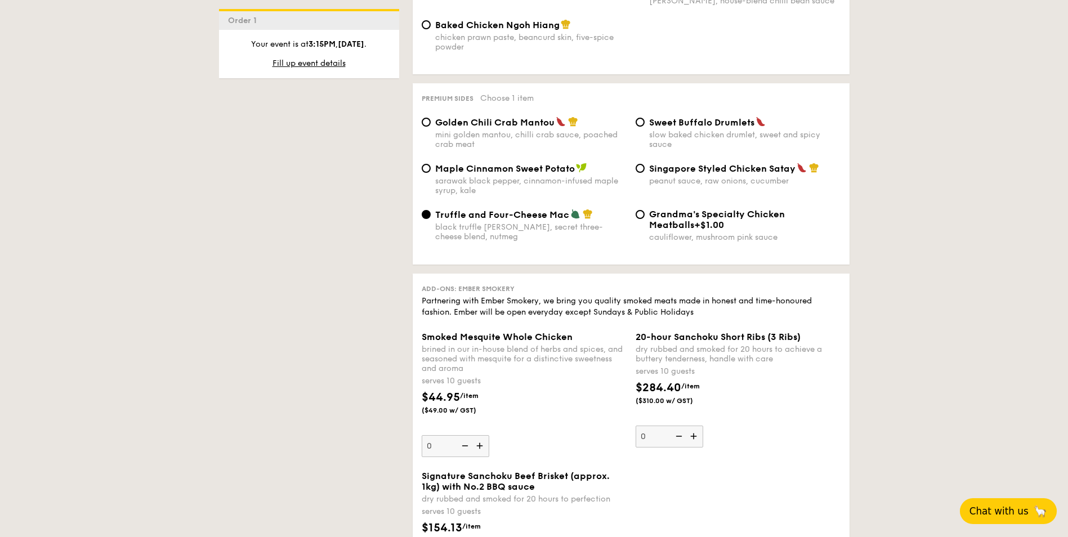
scroll to position [2026, 0]
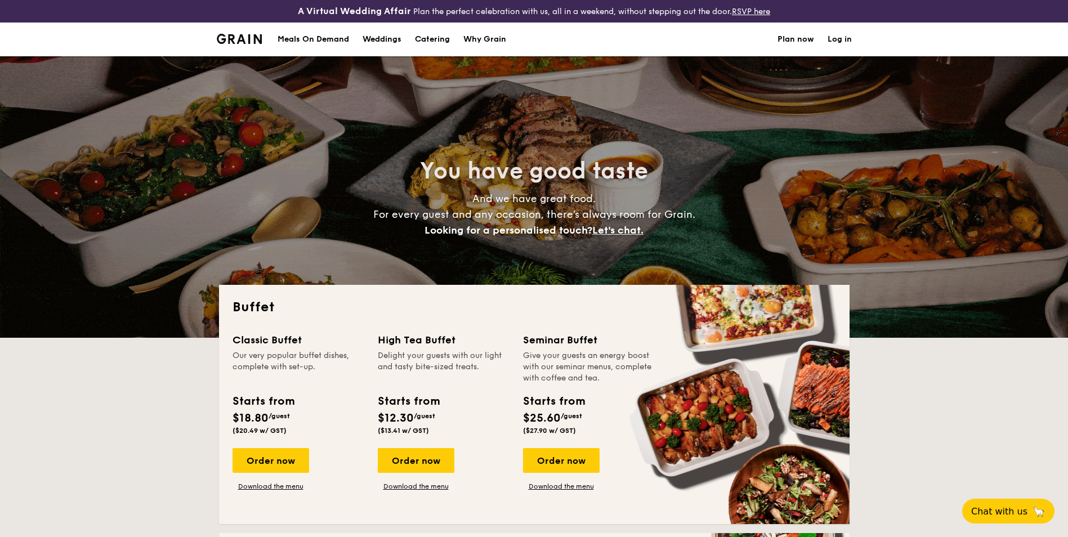
select select
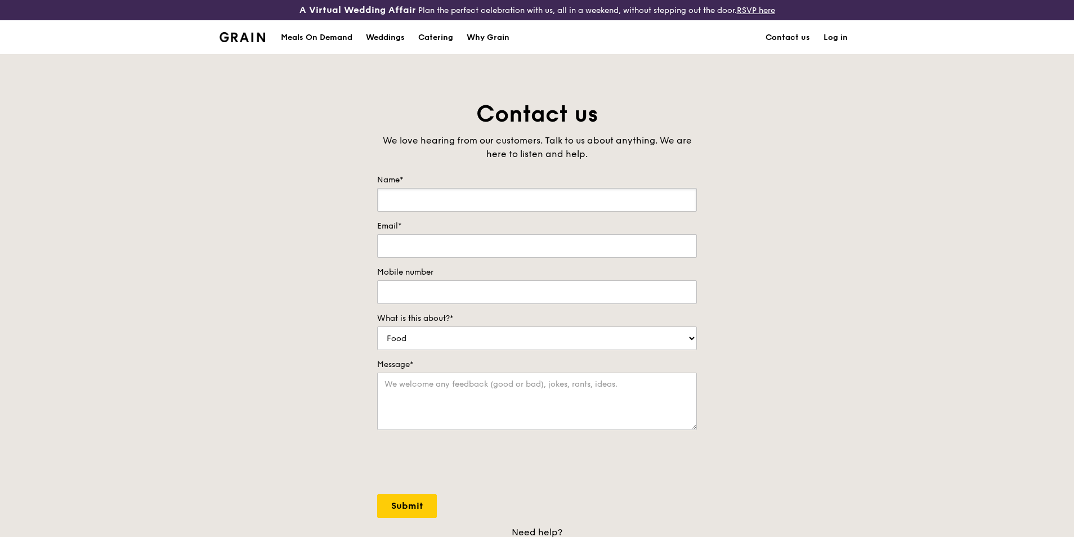
drag, startPoint x: 393, startPoint y: 204, endPoint x: 391, endPoint y: 214, distance: 10.5
click at [391, 214] on form "Name* Email* Mobile number What is this about?* Food Service Billing/Payment Ca…" at bounding box center [537, 345] width 320 height 343
type input "[PERSON_NAME]"
type input "[EMAIL_ADDRESS][DOMAIN_NAME]"
type input "91397506"
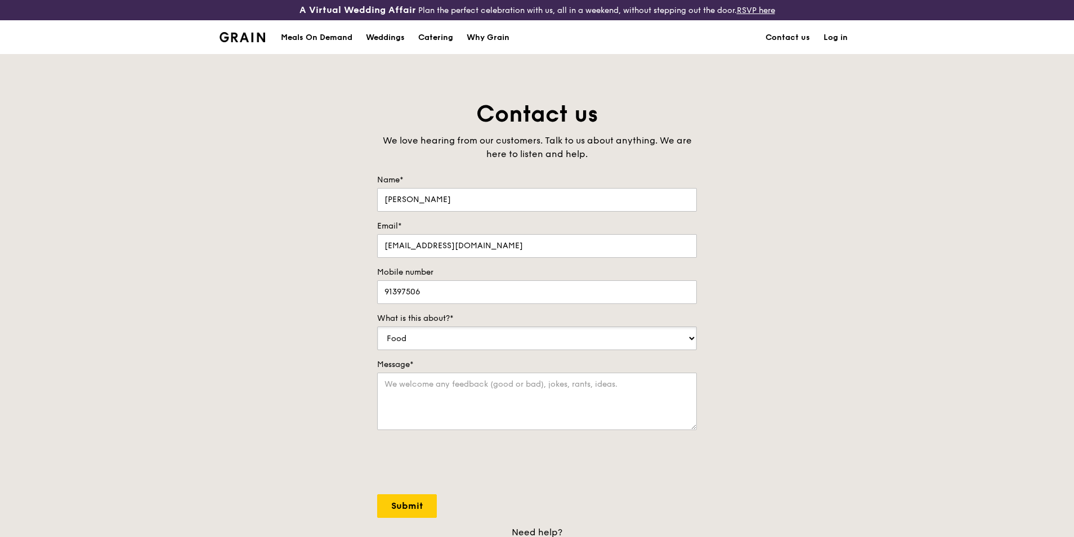
click at [440, 342] on select "Food Service Billing/Payment Catering Others" at bounding box center [537, 338] width 320 height 24
select select "Catering"
click at [377, 326] on select "Food Service Billing/Payment Catering Others" at bounding box center [537, 338] width 320 height 24
click at [415, 398] on textarea "Message*" at bounding box center [537, 401] width 320 height 57
type textarea "HI I would like to cater the mini buffet [DATE][DATE]. Is it possible to delive…"
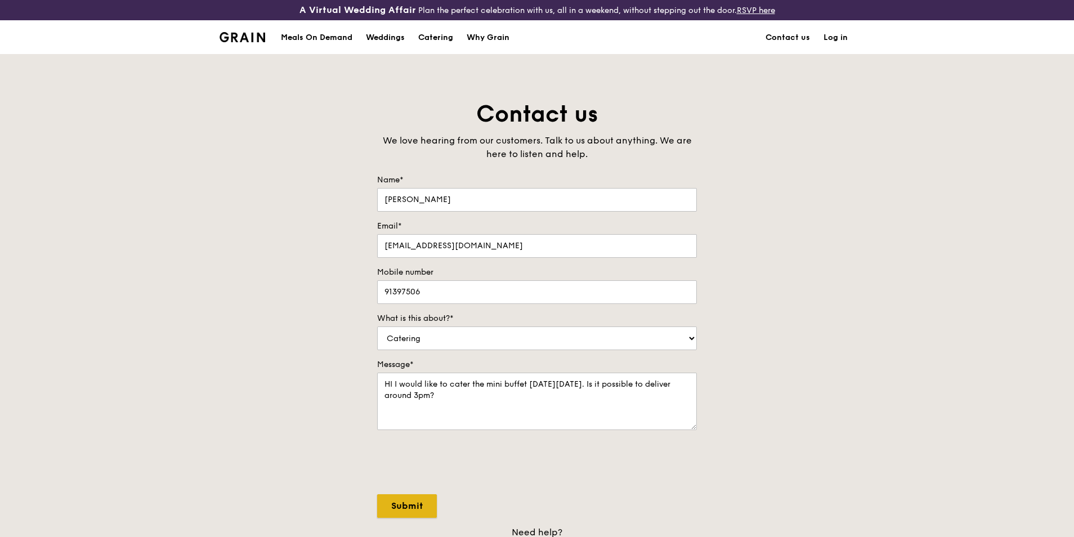
click at [423, 505] on input "Submit" at bounding box center [407, 506] width 60 height 24
select select "Food"
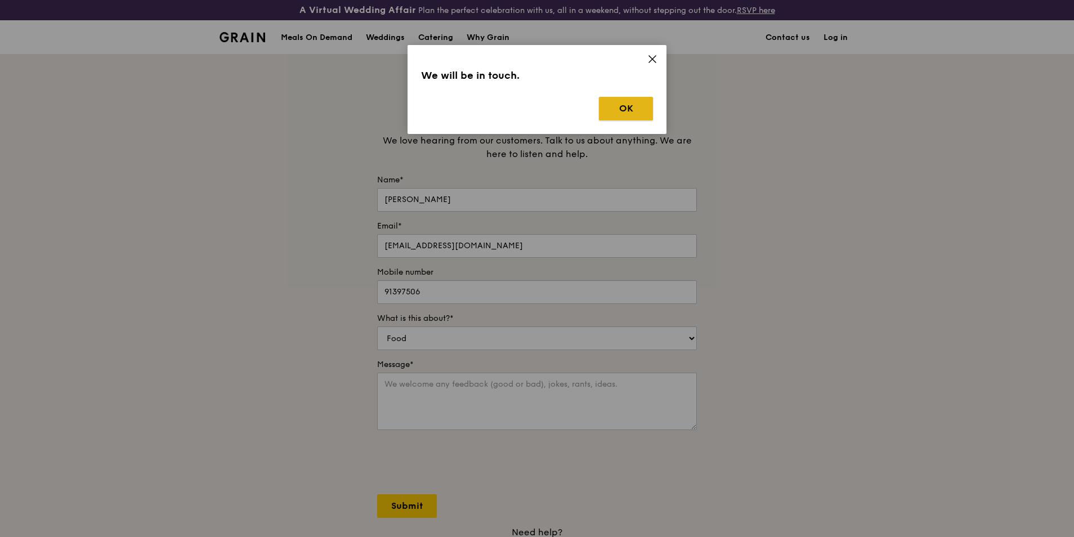
click at [628, 109] on button "OK" at bounding box center [626, 109] width 54 height 24
